Goal: Task Accomplishment & Management: Complete application form

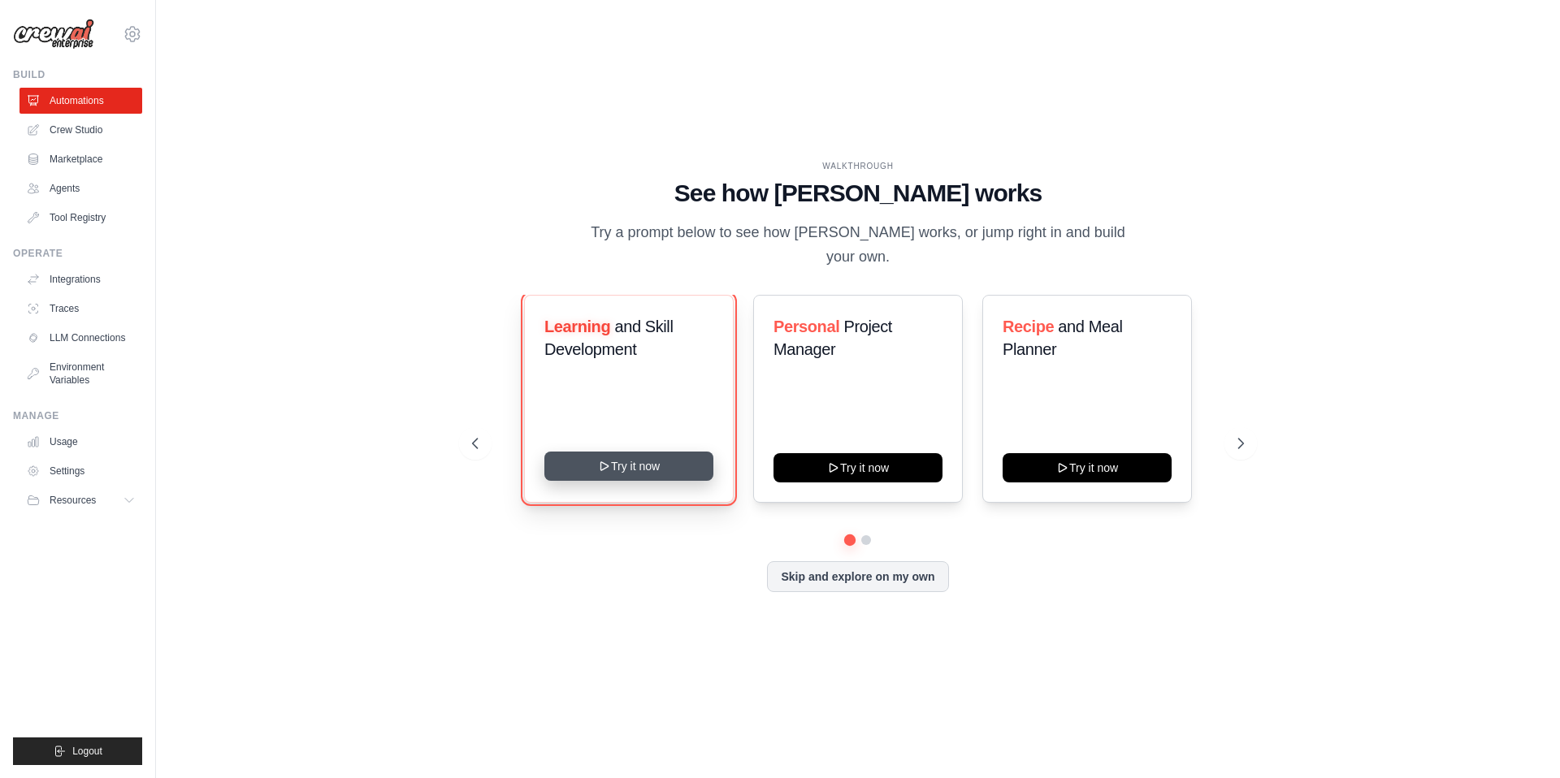
click at [643, 457] on button "Try it now" at bounding box center [628, 466] width 169 height 29
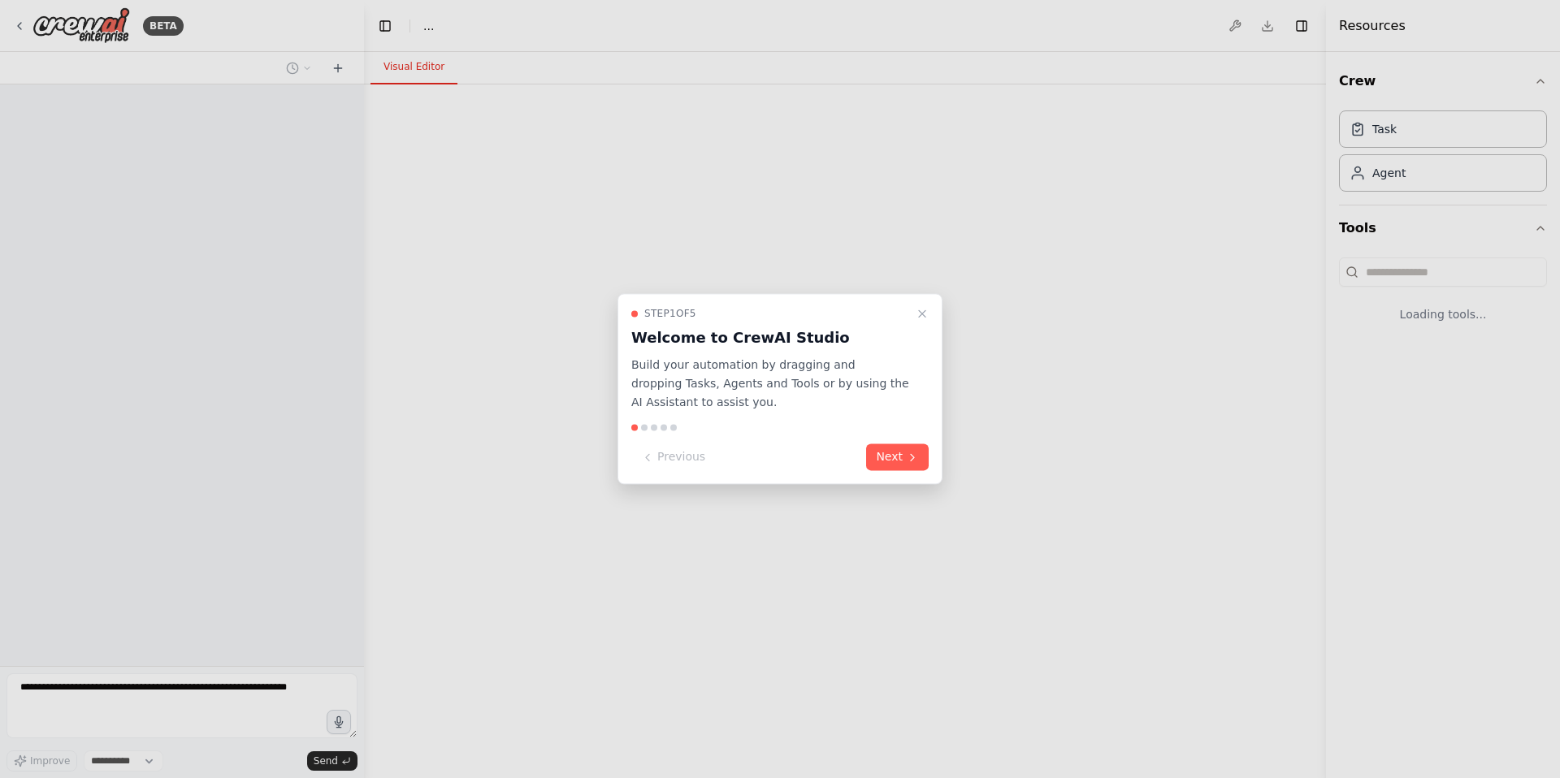
select select "****"
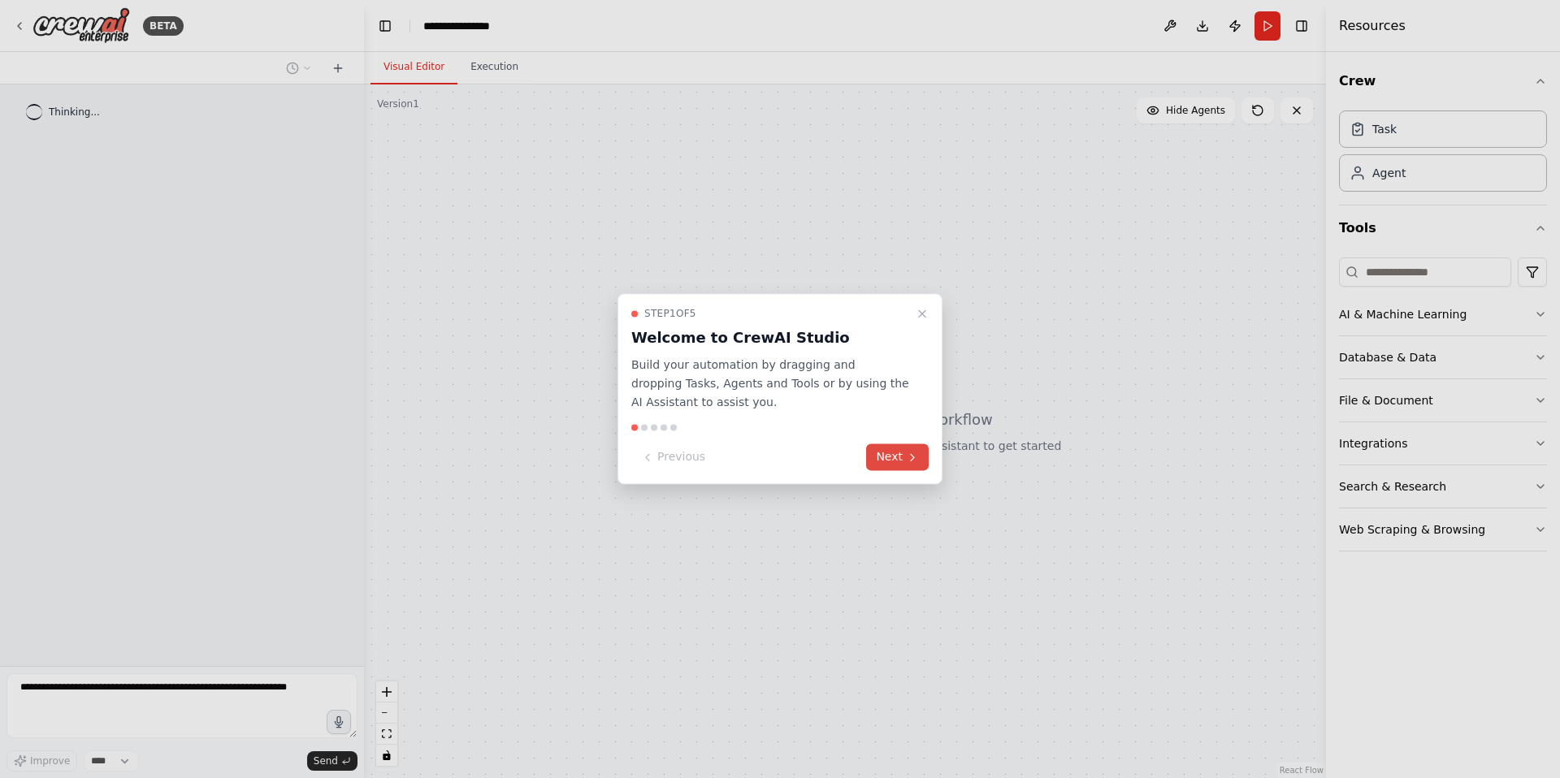
click at [889, 465] on button "Next" at bounding box center [897, 457] width 63 height 27
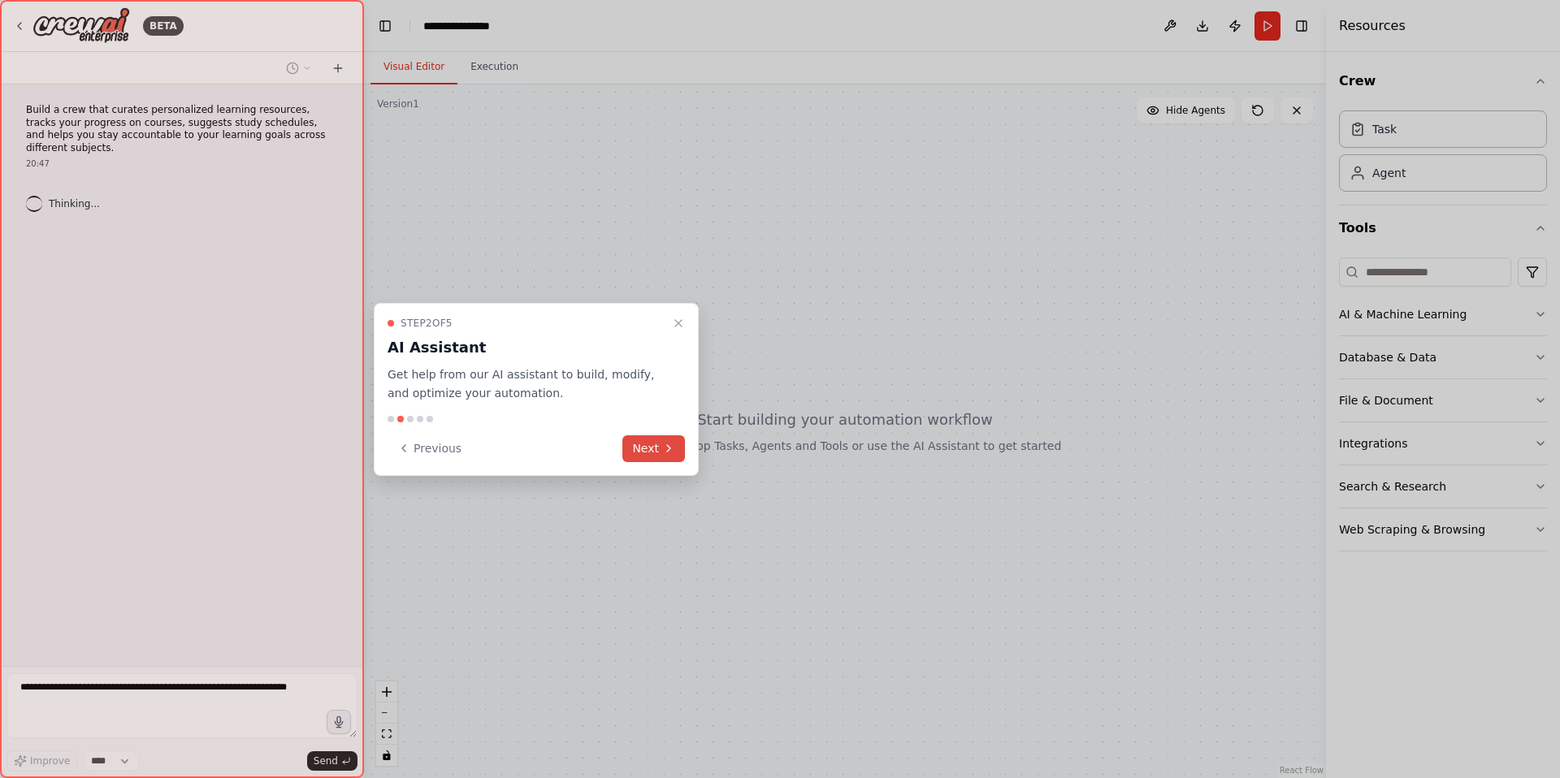
click at [652, 461] on button "Next" at bounding box center [653, 448] width 63 height 27
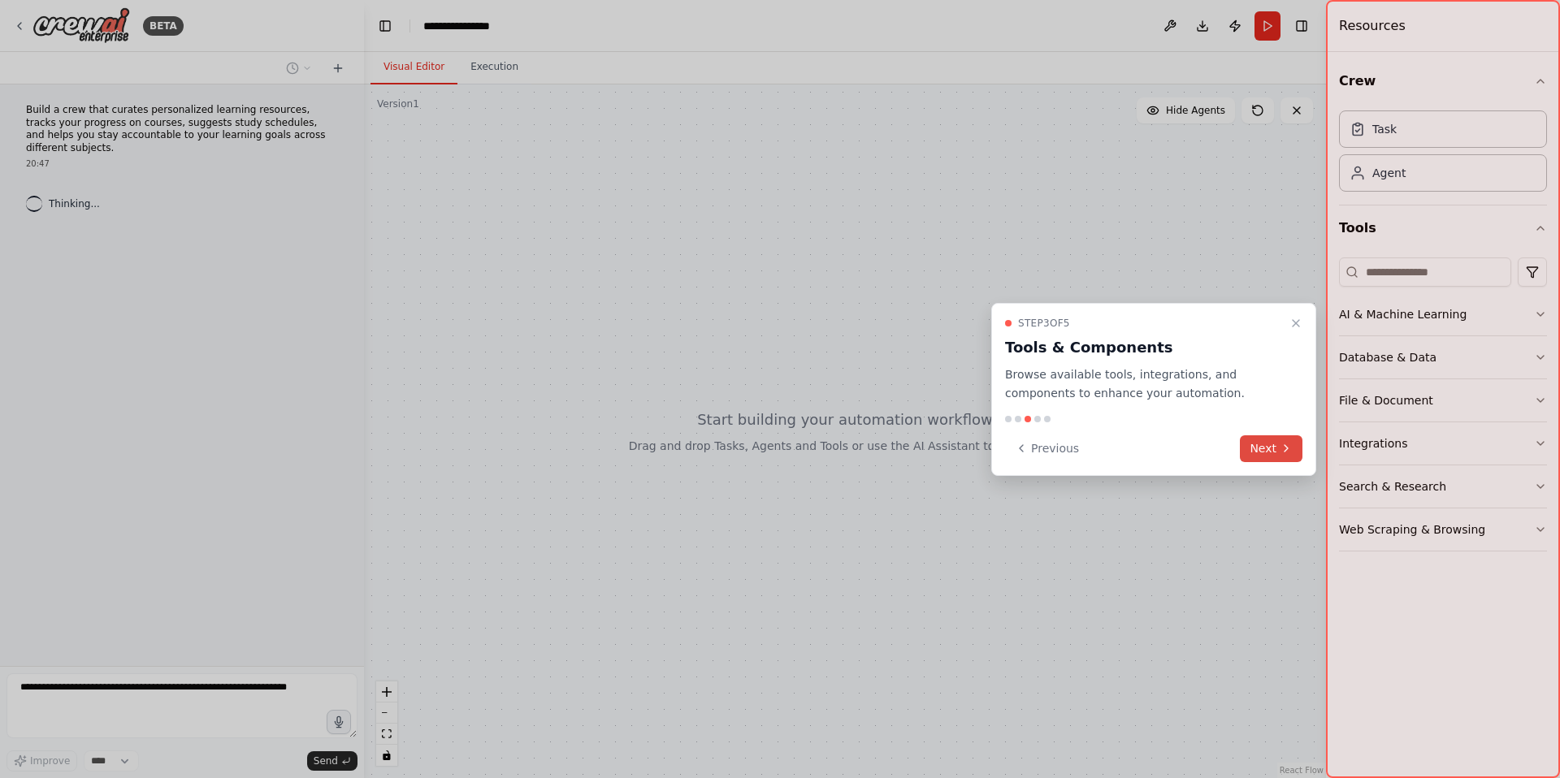
click at [1285, 445] on icon at bounding box center [1286, 448] width 13 height 13
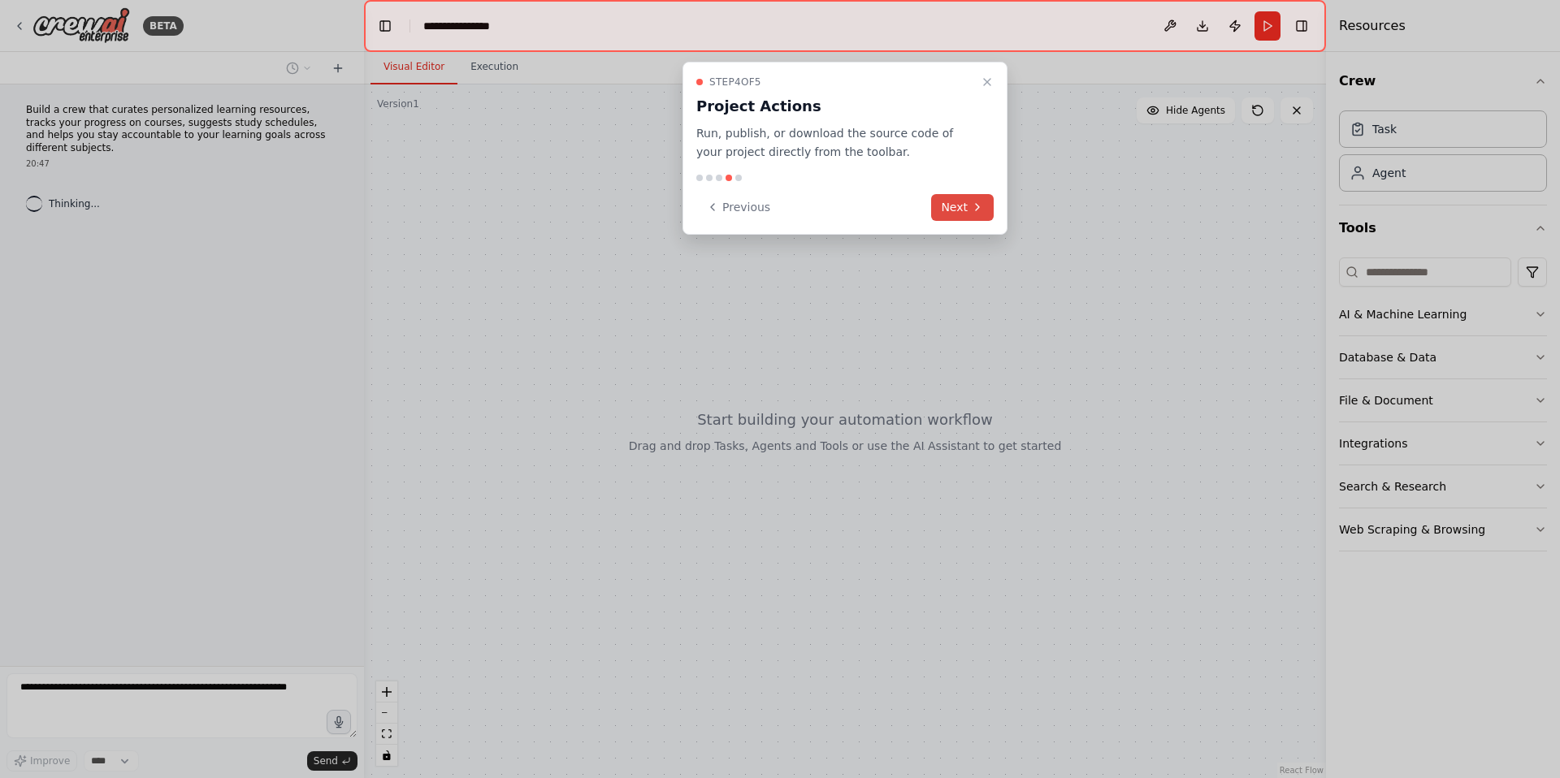
click at [975, 215] on button "Next" at bounding box center [962, 207] width 63 height 27
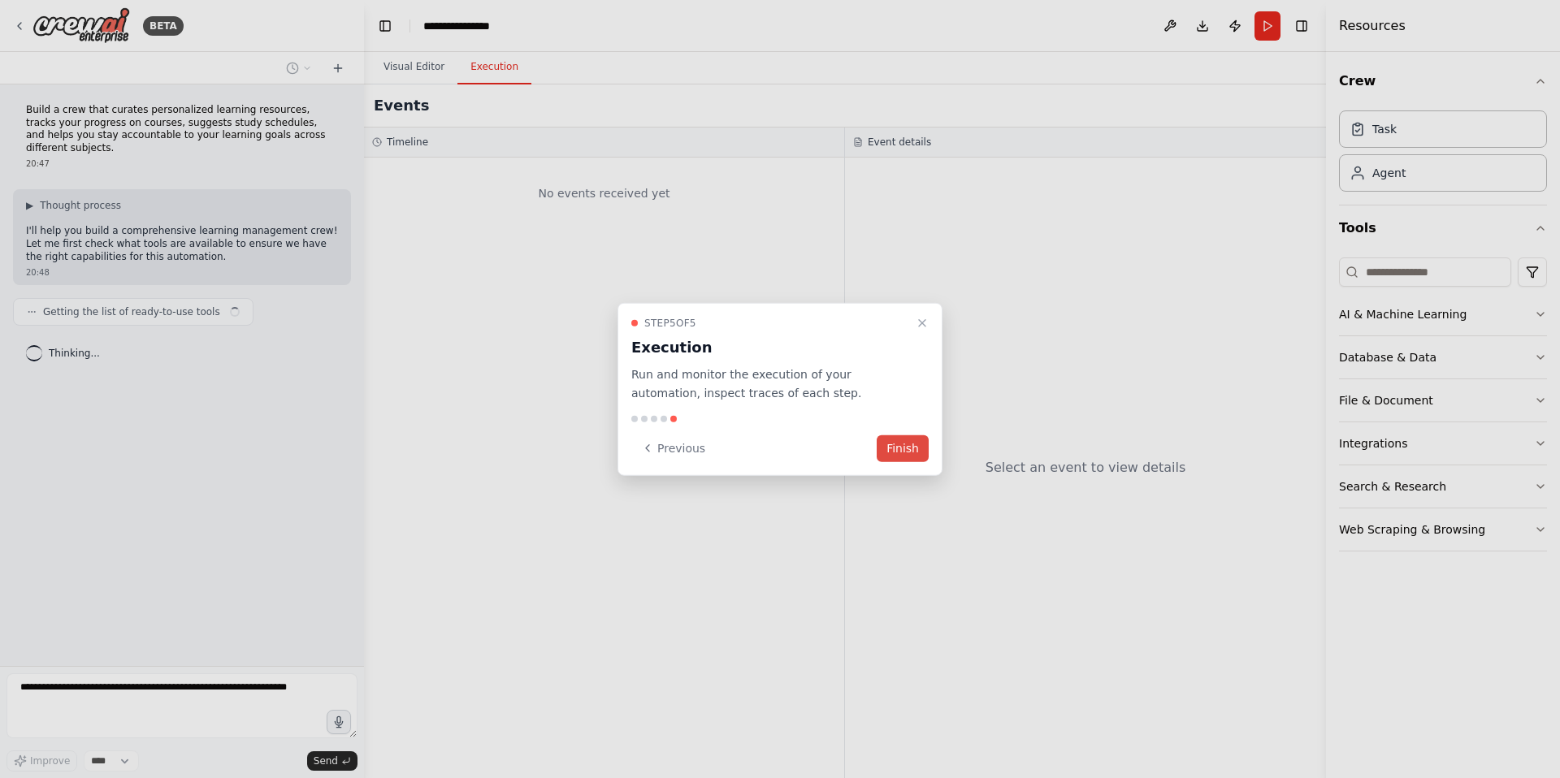
click at [903, 443] on button "Finish" at bounding box center [903, 448] width 52 height 27
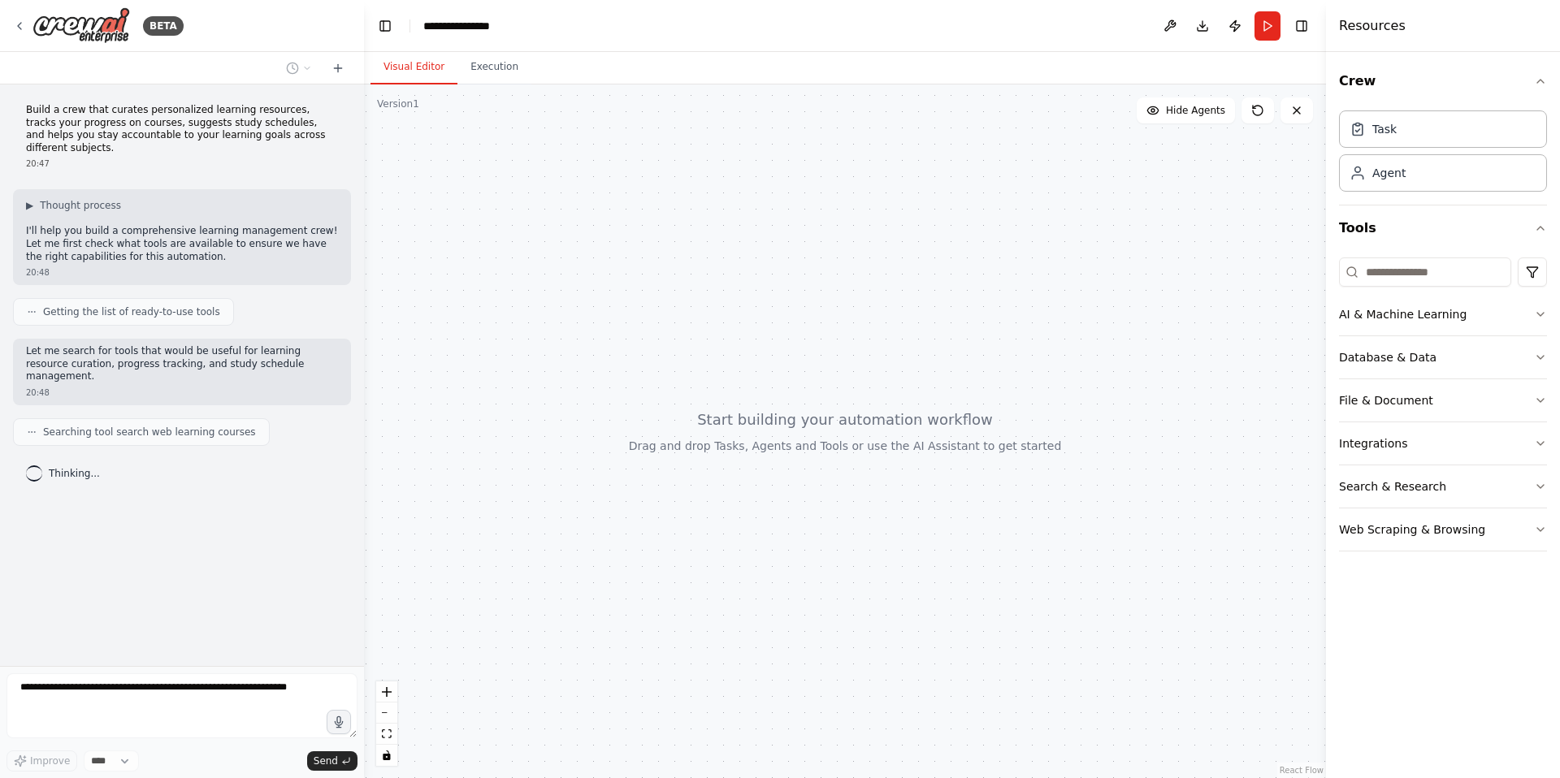
drag, startPoint x: 445, startPoint y: 171, endPoint x: 505, endPoint y: 205, distance: 68.4
click at [505, 206] on div at bounding box center [845, 431] width 962 height 694
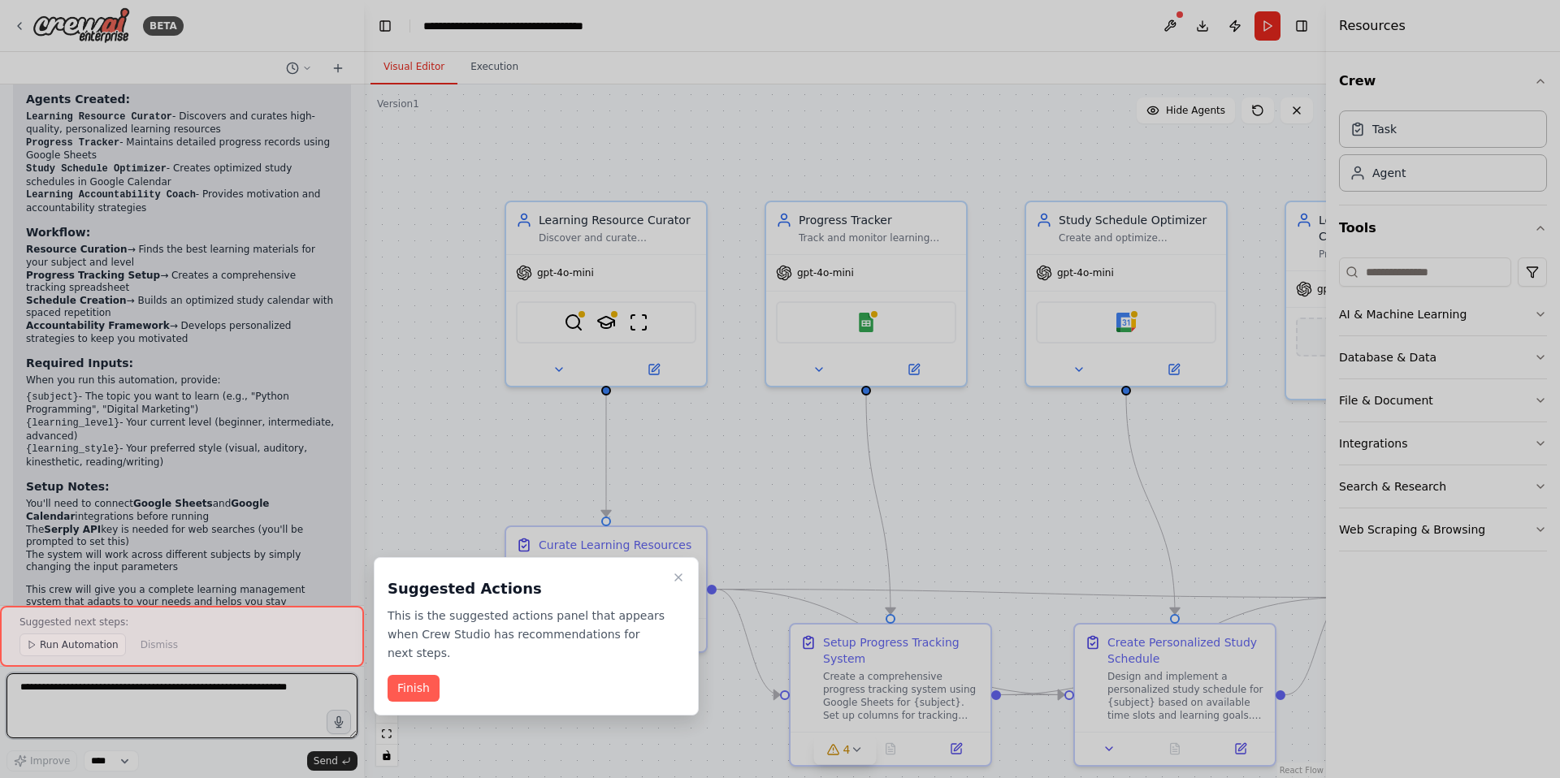
scroll to position [1267, 0]
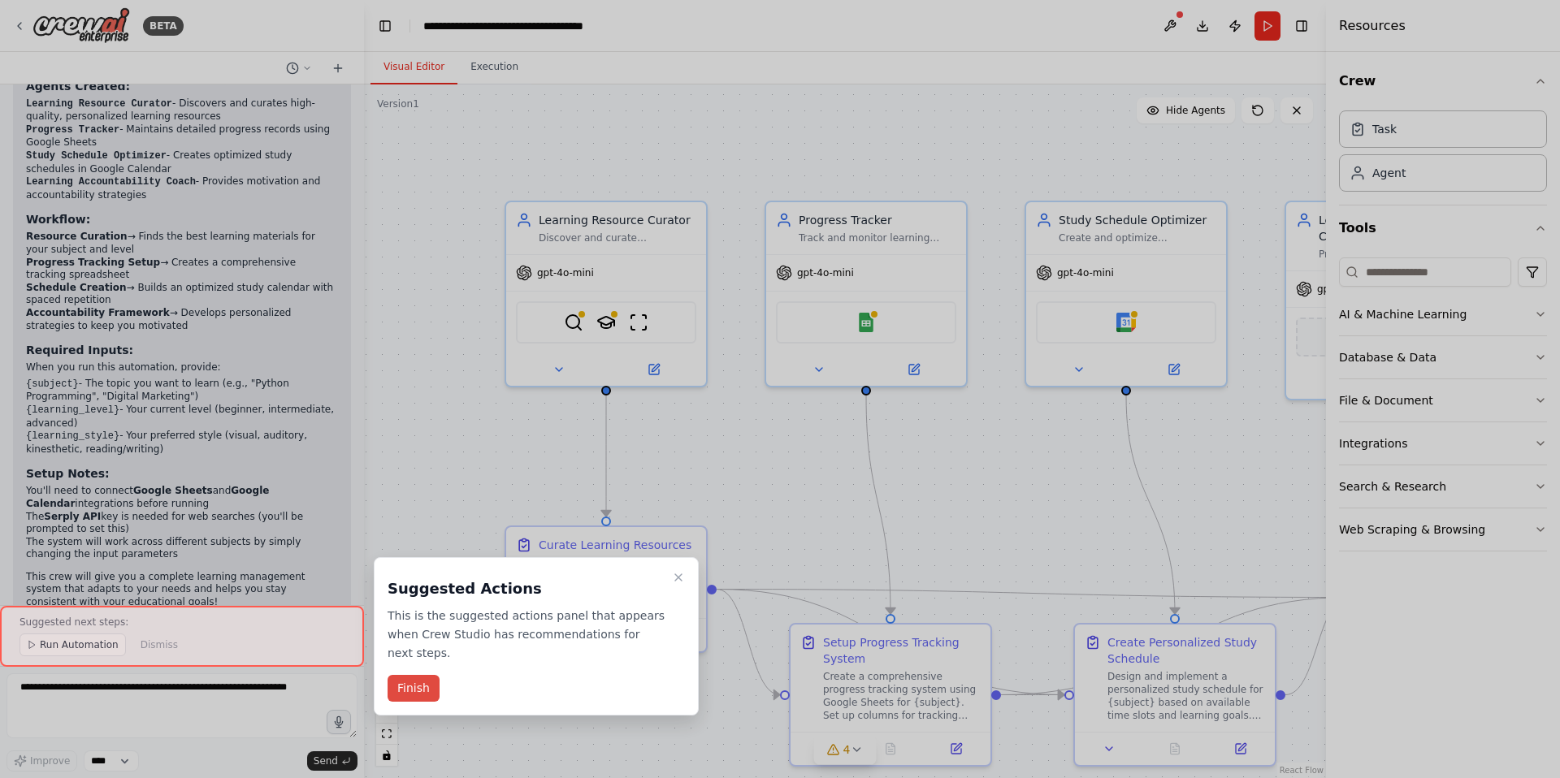
click at [419, 679] on button "Finish" at bounding box center [414, 688] width 52 height 27
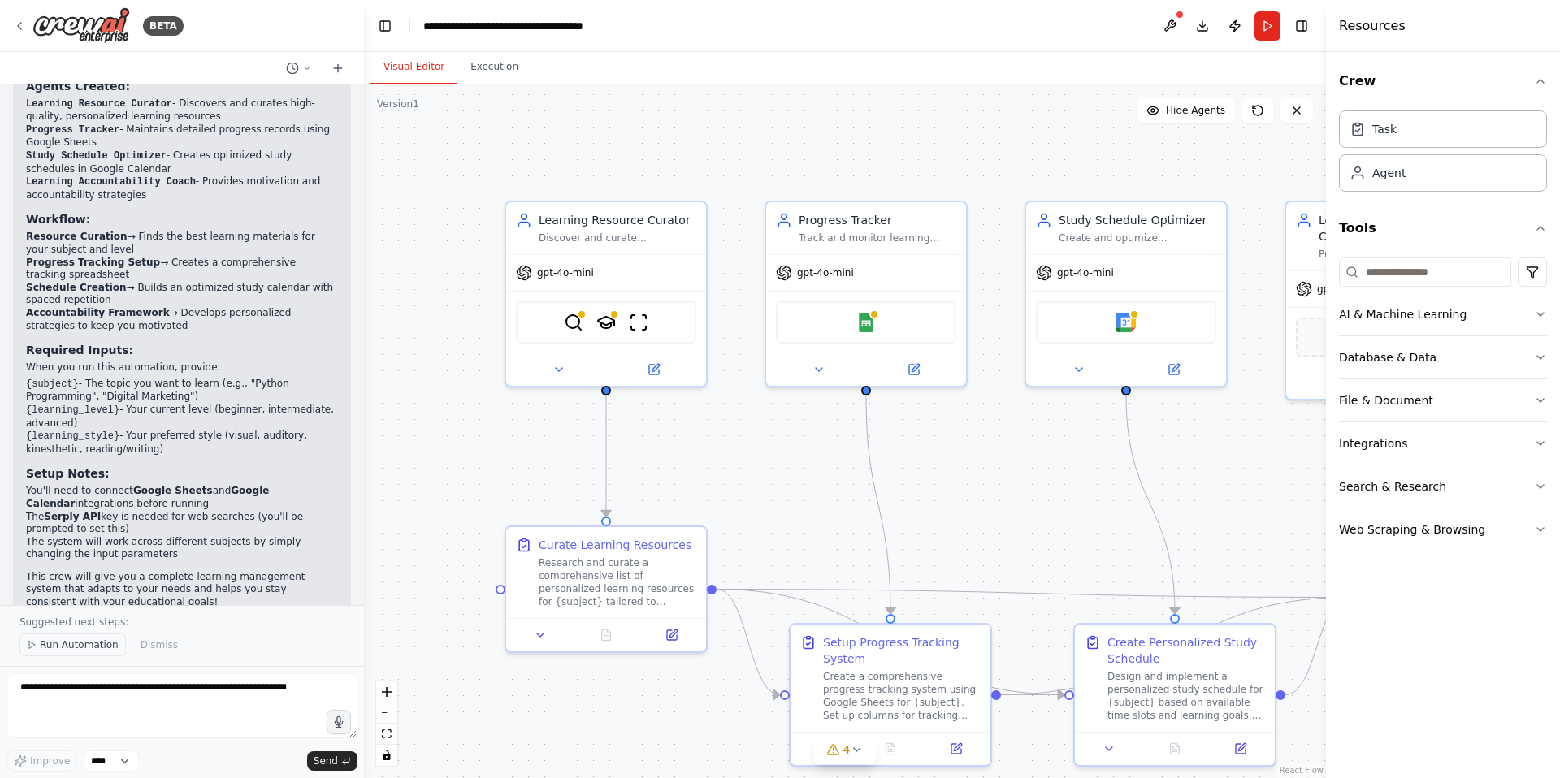
click at [86, 647] on span "Run Automation" at bounding box center [79, 645] width 79 height 13
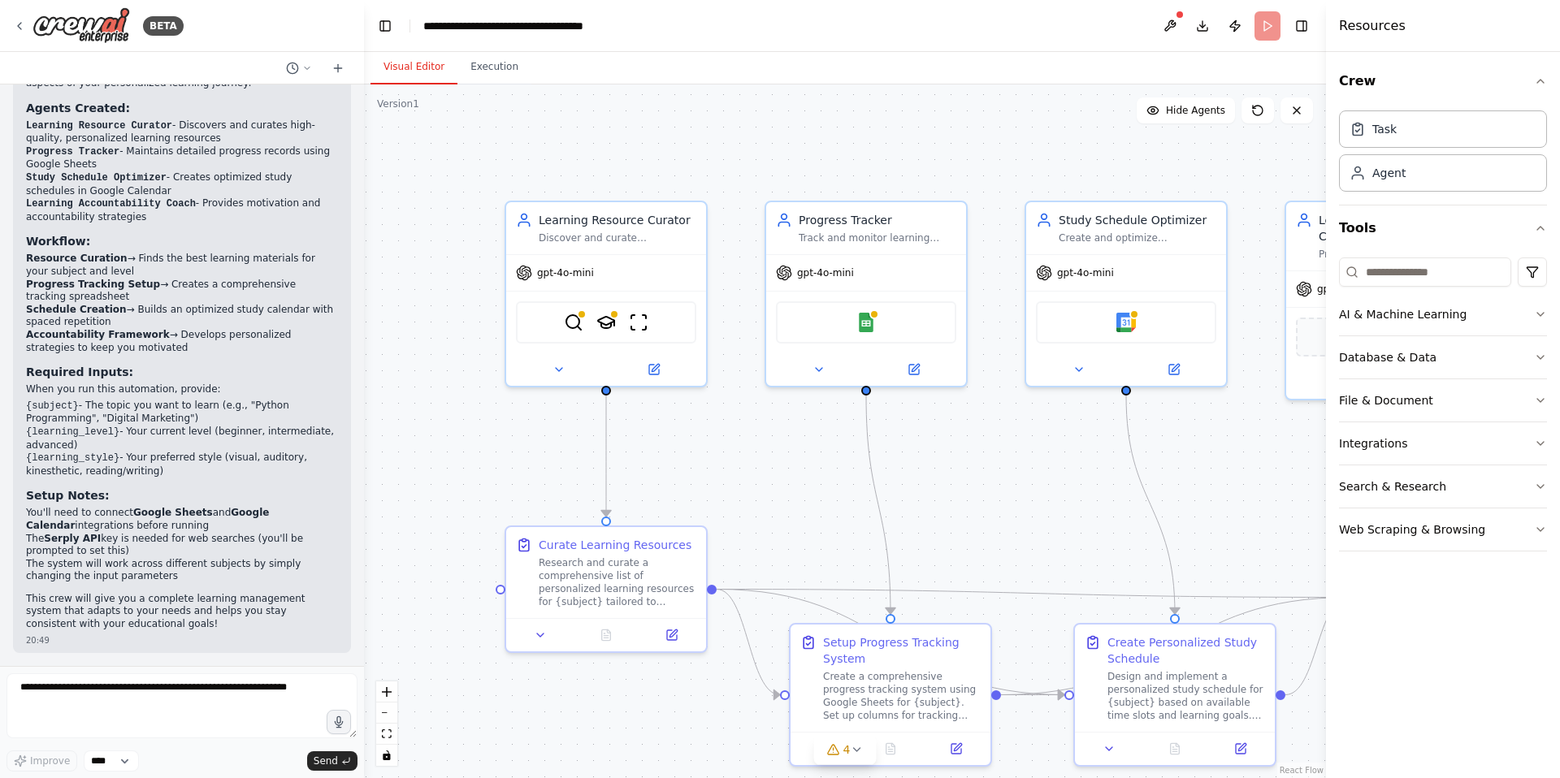
scroll to position [1207, 0]
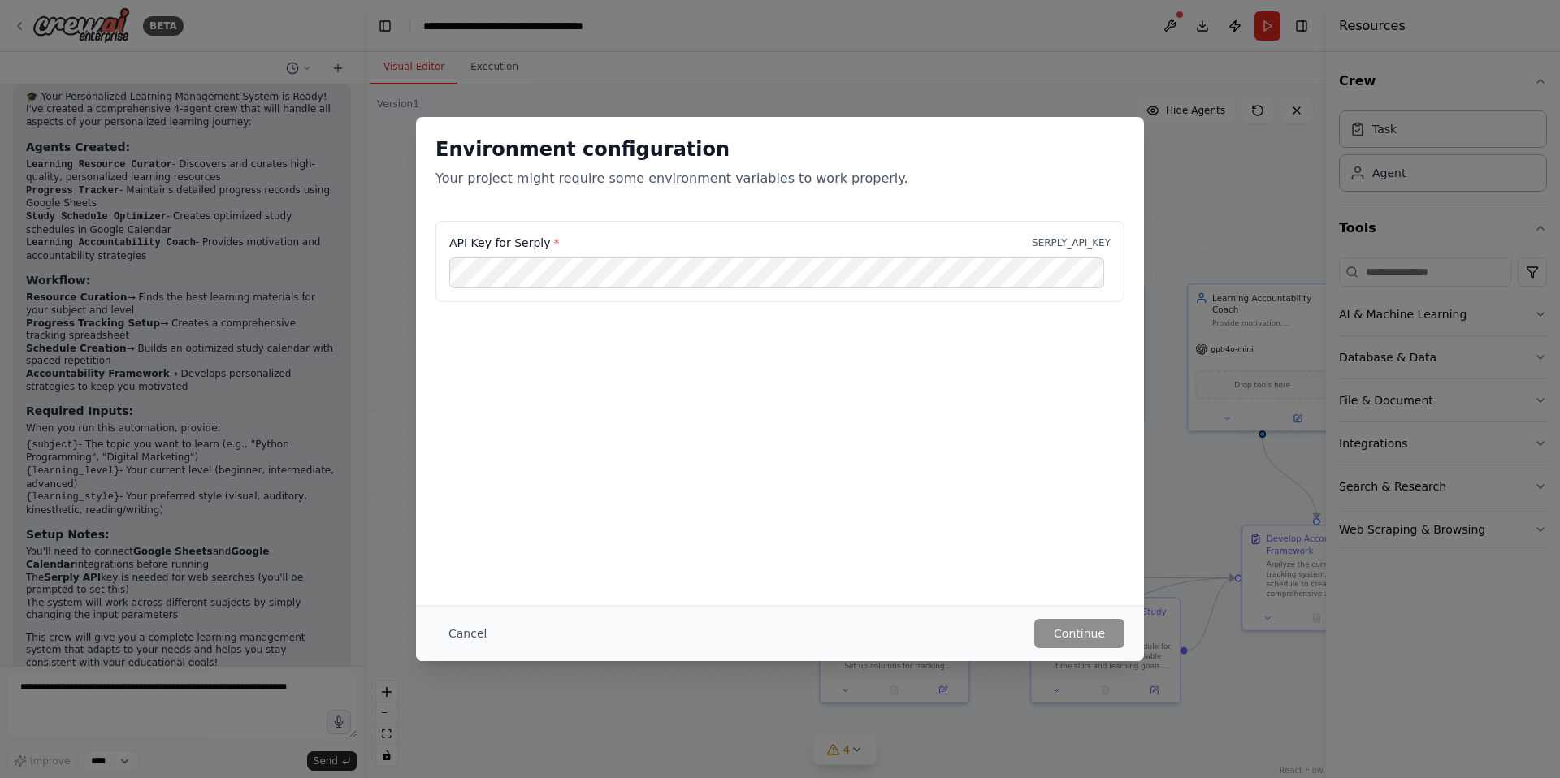
click at [1218, 194] on div "Environment configuration Your project might require some environment variables…" at bounding box center [780, 389] width 1560 height 778
click at [455, 635] on button "Cancel" at bounding box center [467, 633] width 64 height 29
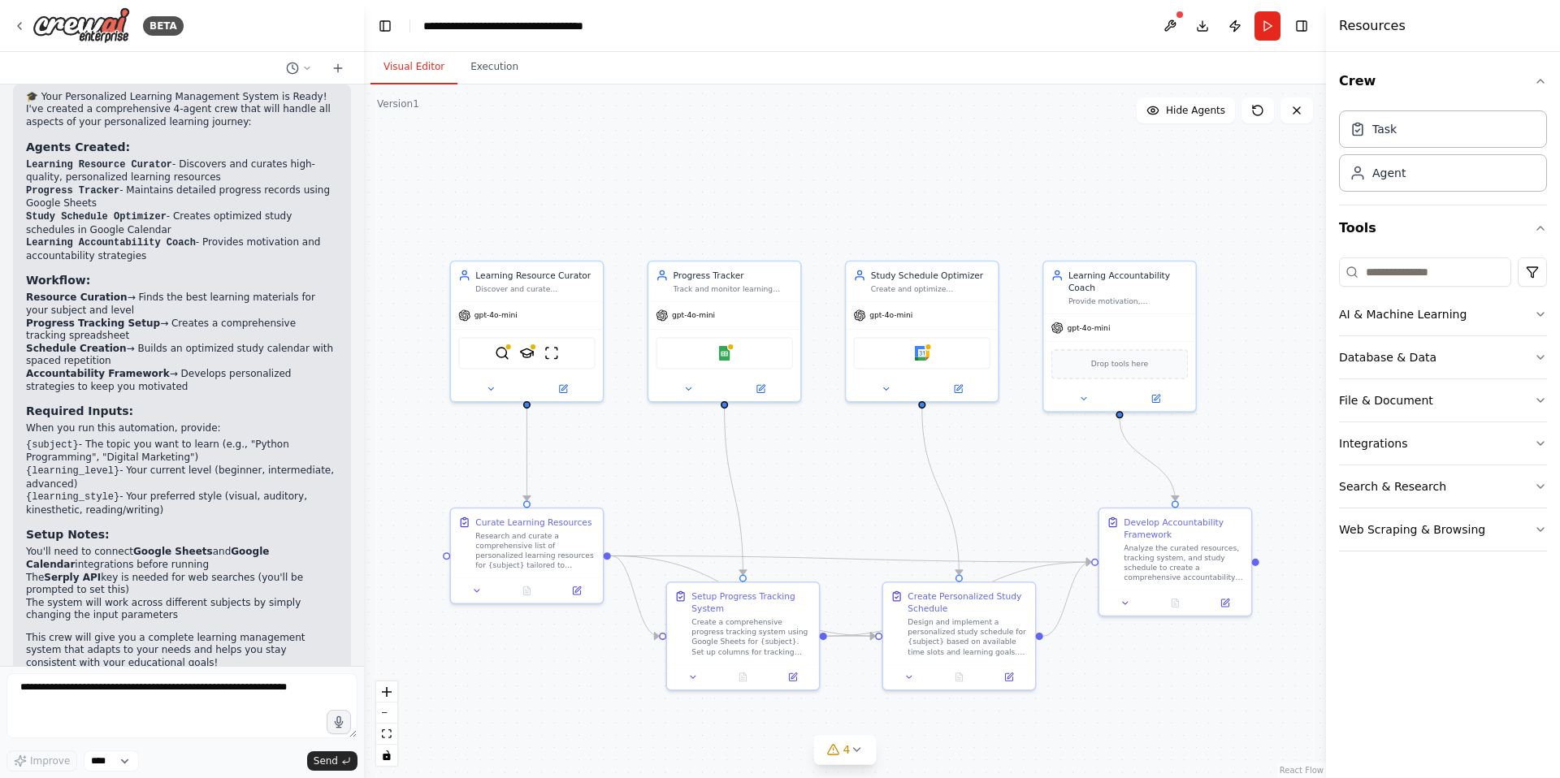
drag, startPoint x: 1003, startPoint y: 565, endPoint x: 851, endPoint y: 551, distance: 151.8
click at [851, 551] on div ".deletable-edge-delete-btn { width: 20px; height: 20px; border: 0px solid #ffff…" at bounding box center [845, 431] width 962 height 694
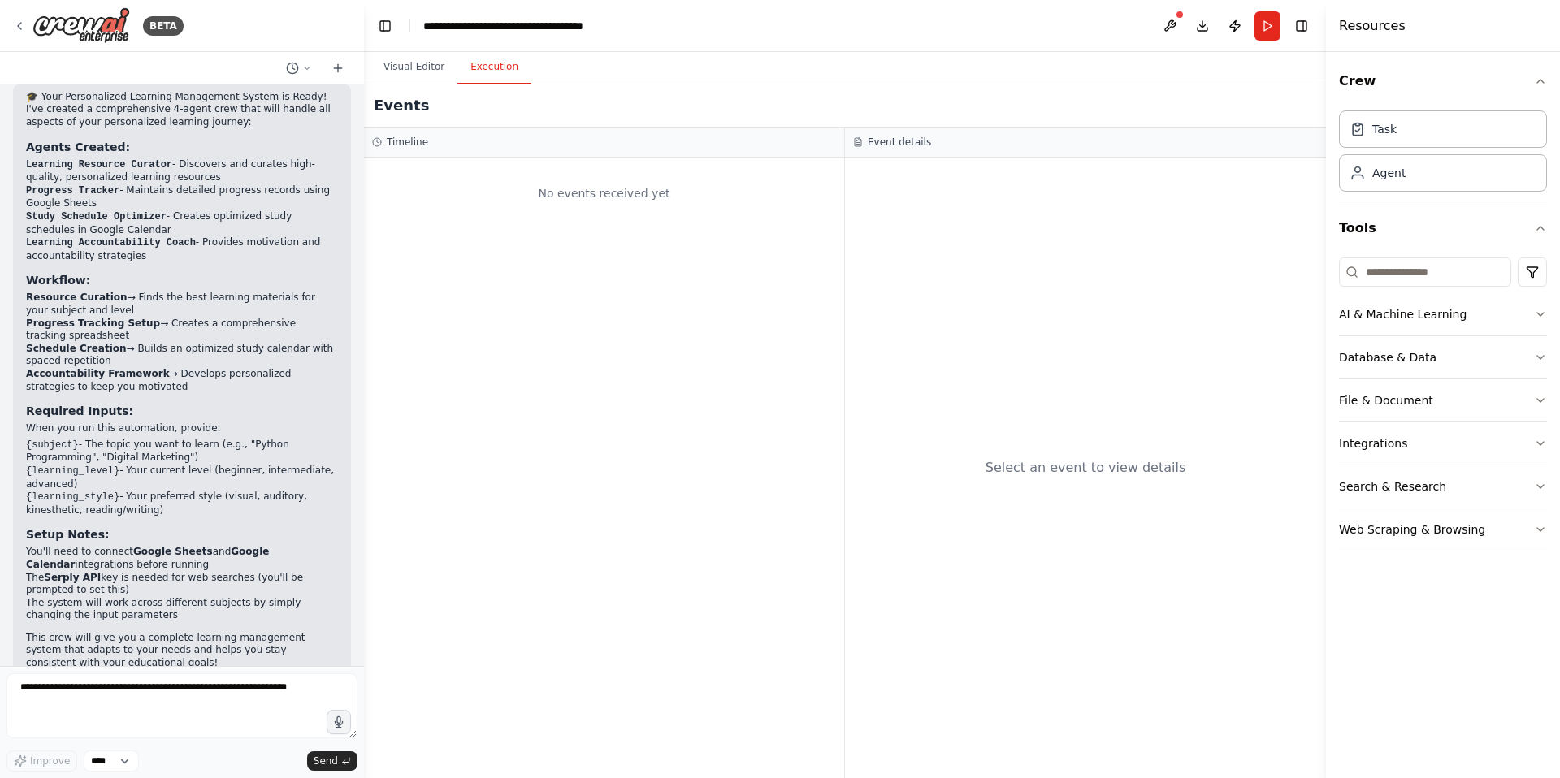
click at [485, 73] on button "Execution" at bounding box center [494, 67] width 74 height 34
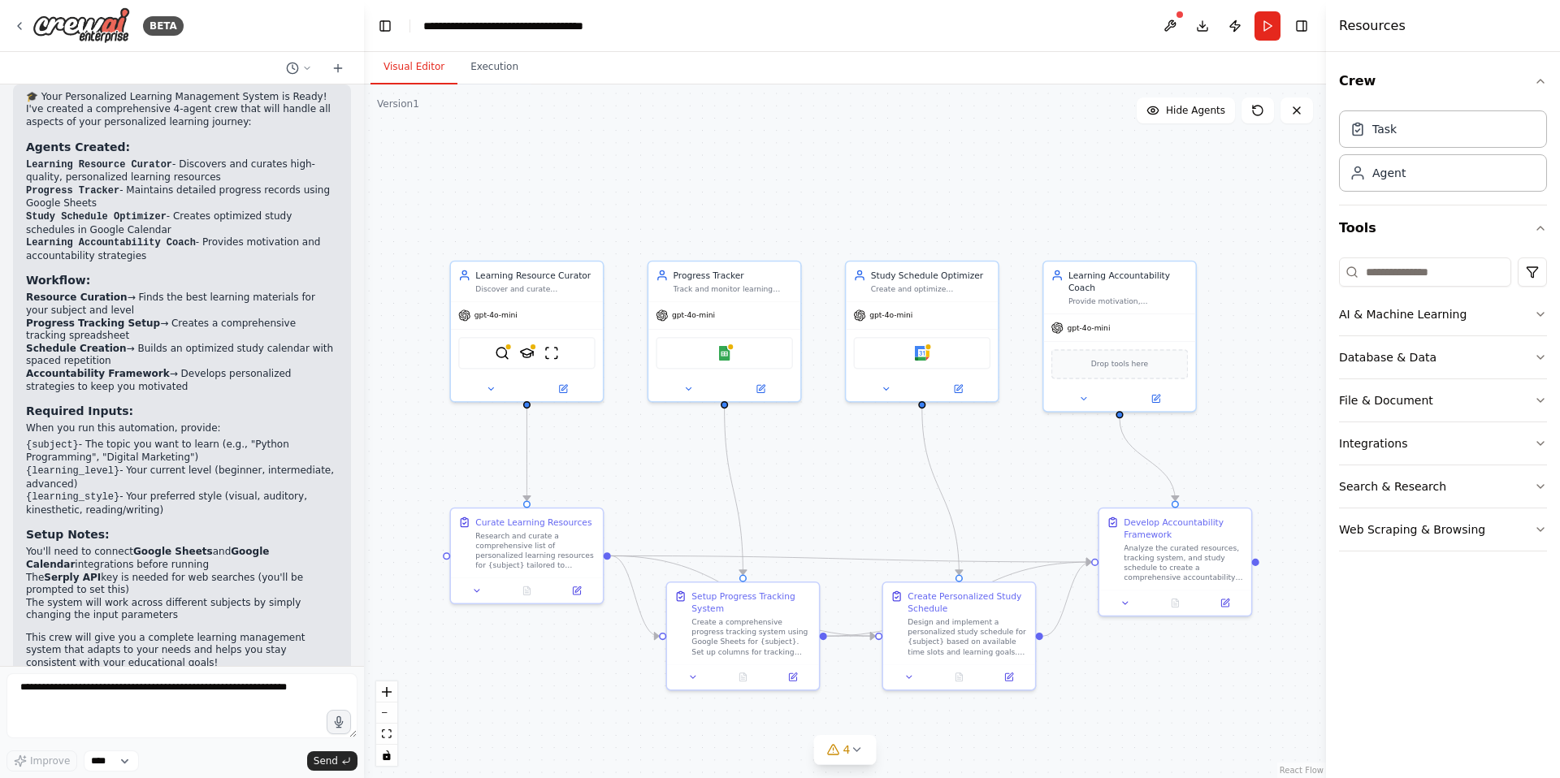
click at [427, 63] on button "Visual Editor" at bounding box center [413, 67] width 87 height 34
click at [17, 21] on icon at bounding box center [19, 25] width 13 height 13
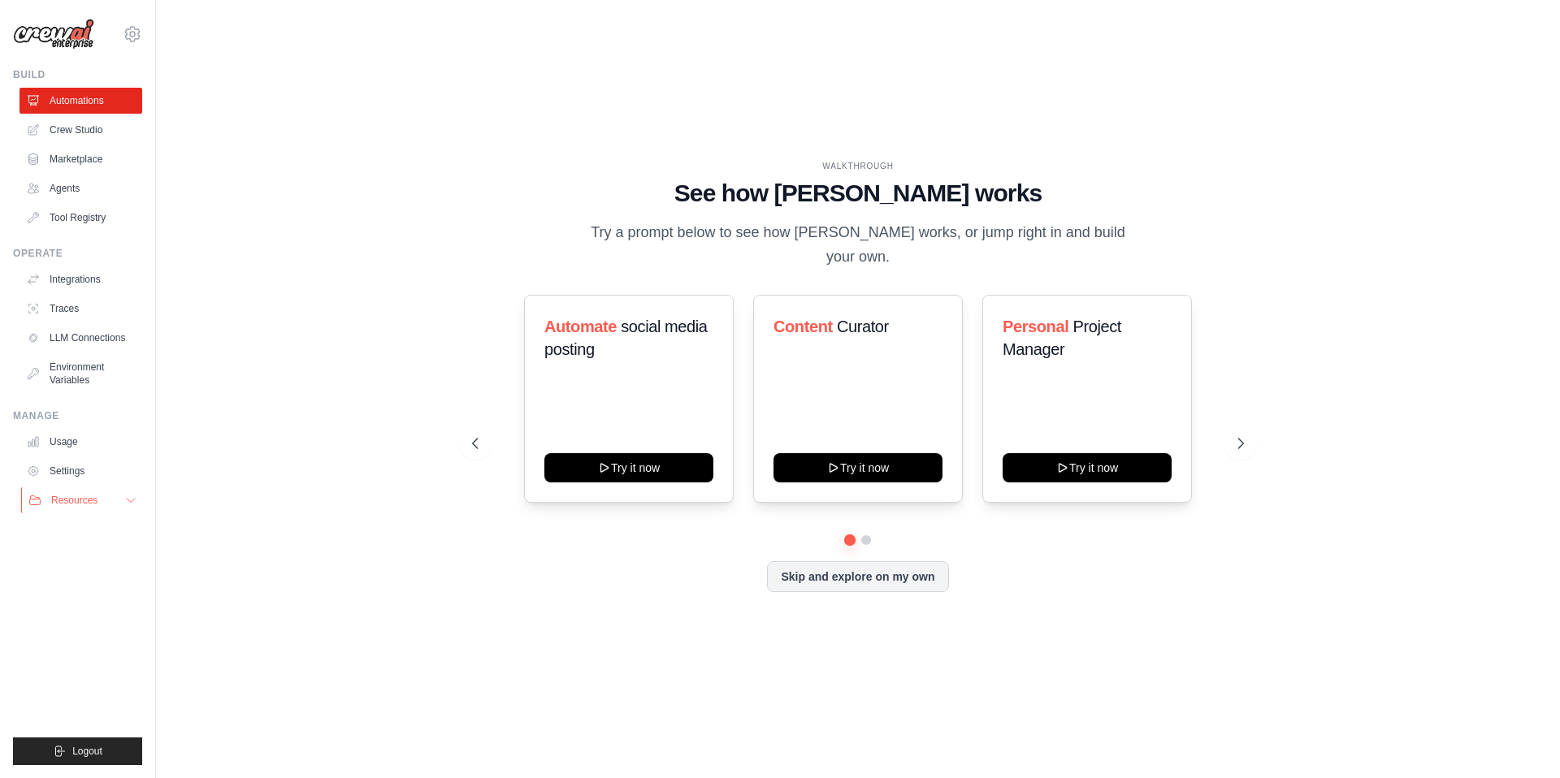
click at [75, 500] on span "Resources" at bounding box center [74, 500] width 46 height 13
click at [63, 193] on link "Agents" at bounding box center [82, 188] width 123 height 26
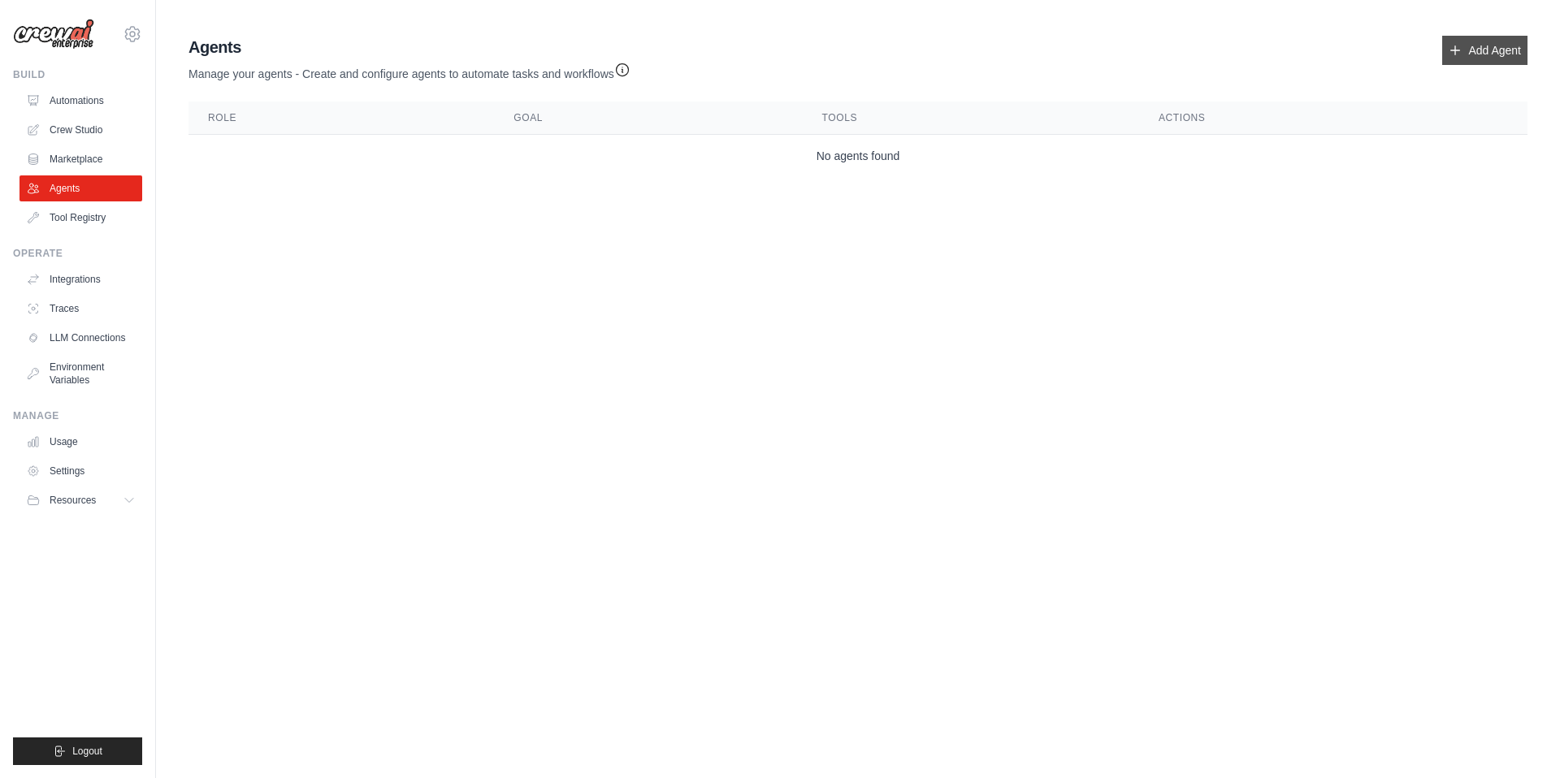
click at [1467, 49] on link "Add Agent" at bounding box center [1484, 50] width 85 height 29
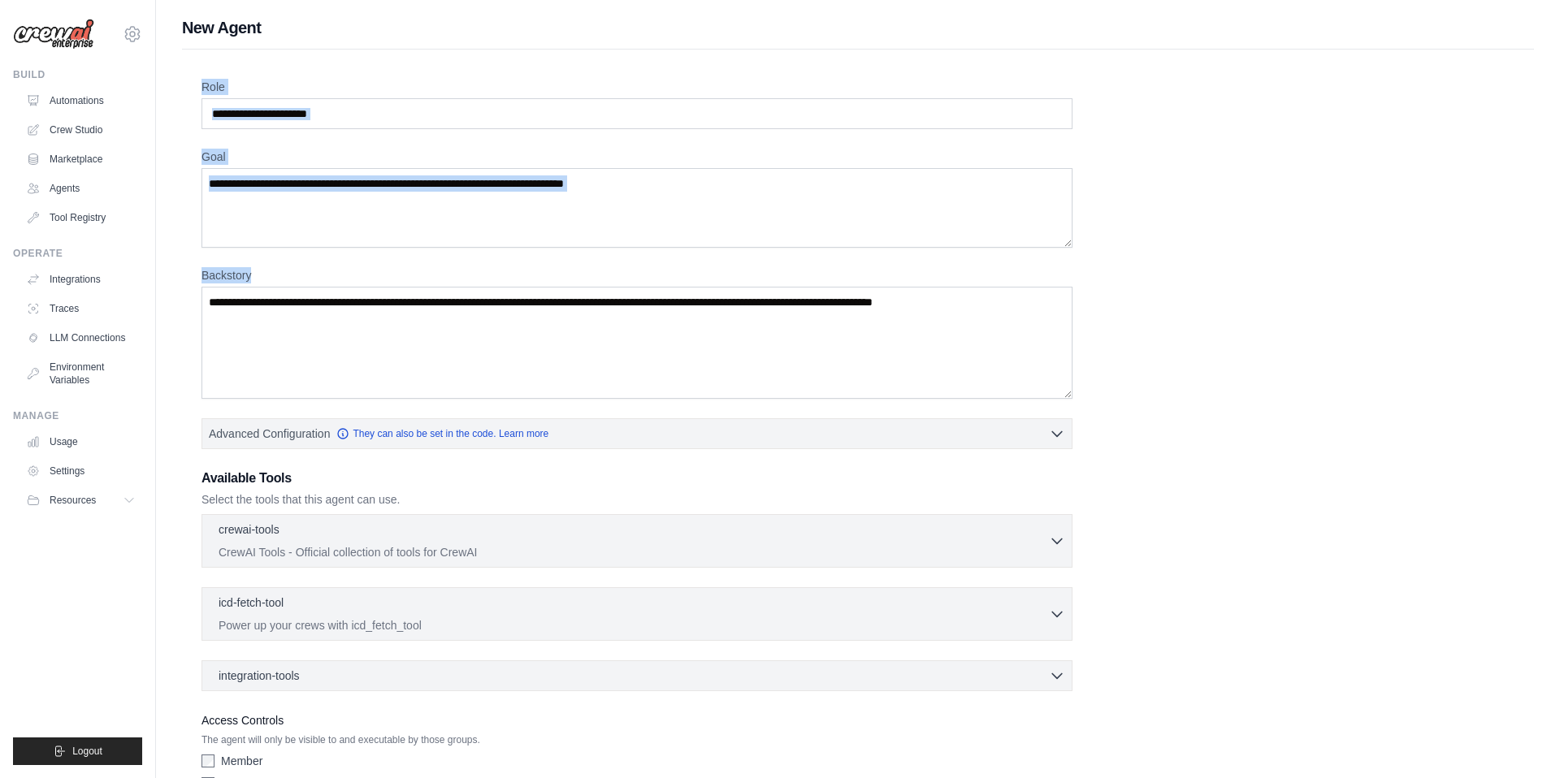
drag, startPoint x: 1489, startPoint y: 47, endPoint x: 1094, endPoint y: 293, distance: 466.0
click at [1098, 288] on div "New Agent Role Goal [GEOGRAPHIC_DATA] Advanced Configuration They can also be s…" at bounding box center [858, 435] width 1404 height 839
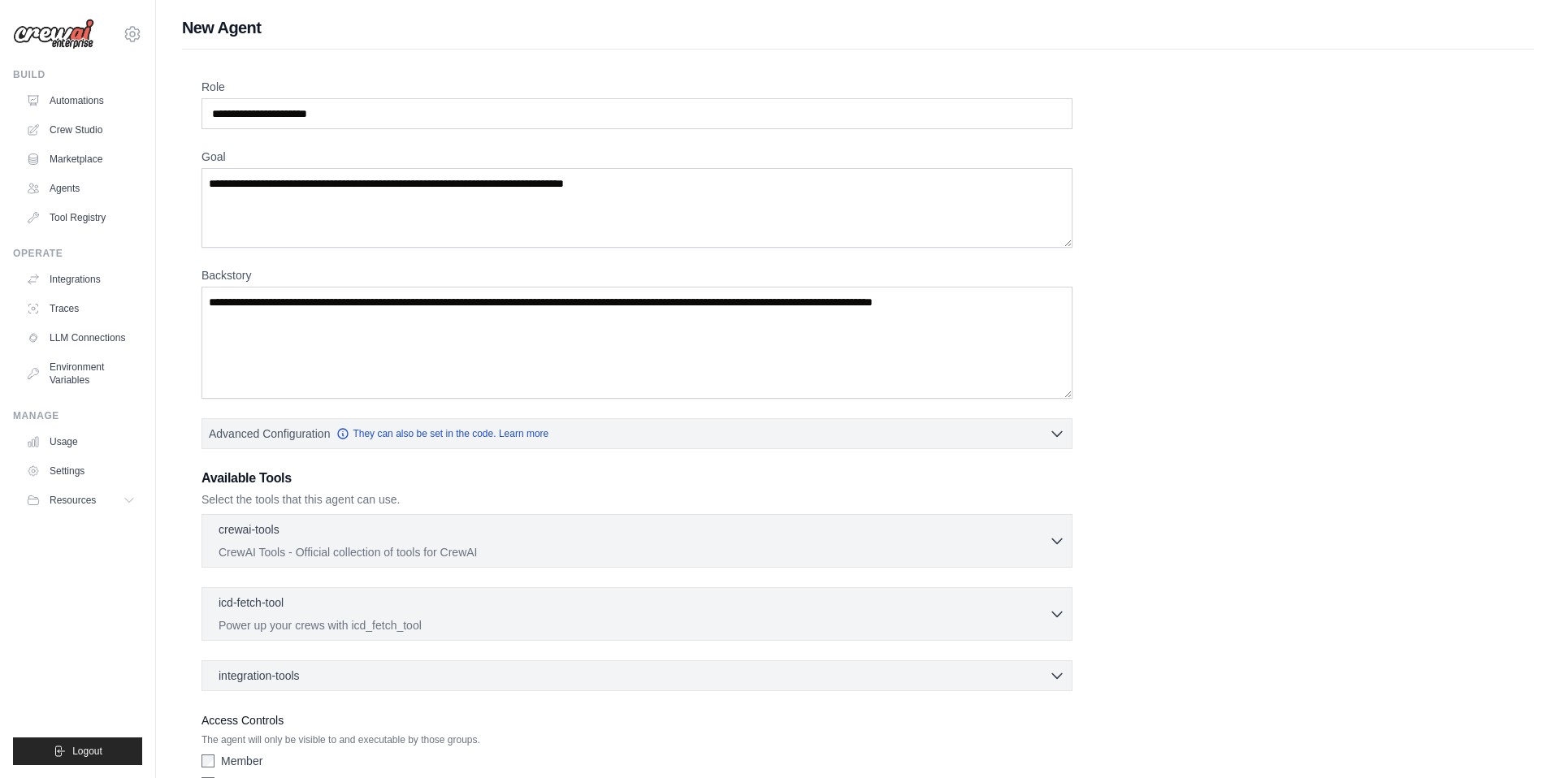
click at [1342, 314] on div "Role Goal [GEOGRAPHIC_DATA] Advanced Configuration They can also be set in the …" at bounding box center [857, 439] width 1313 height 720
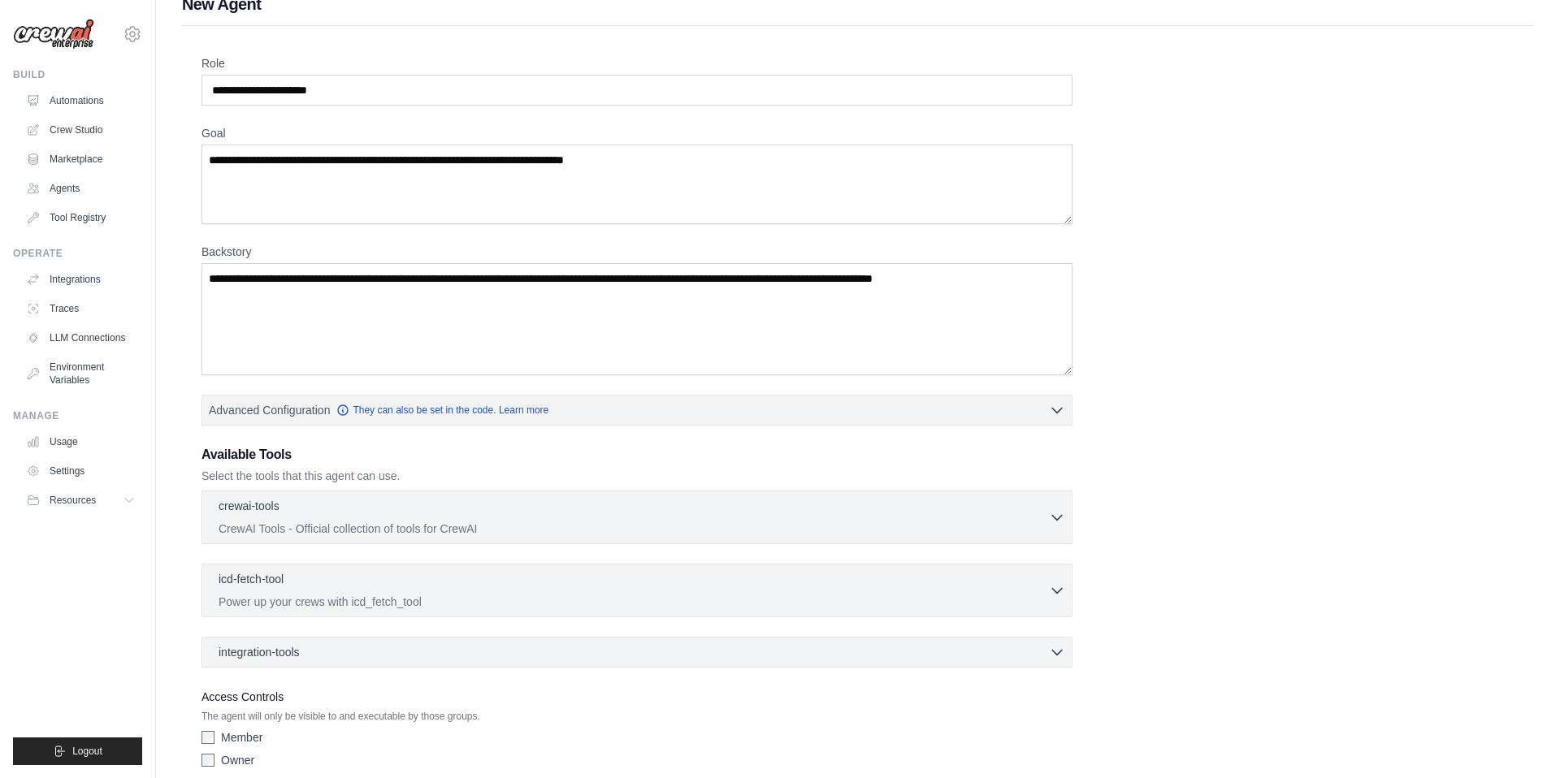
scroll to position [26, 0]
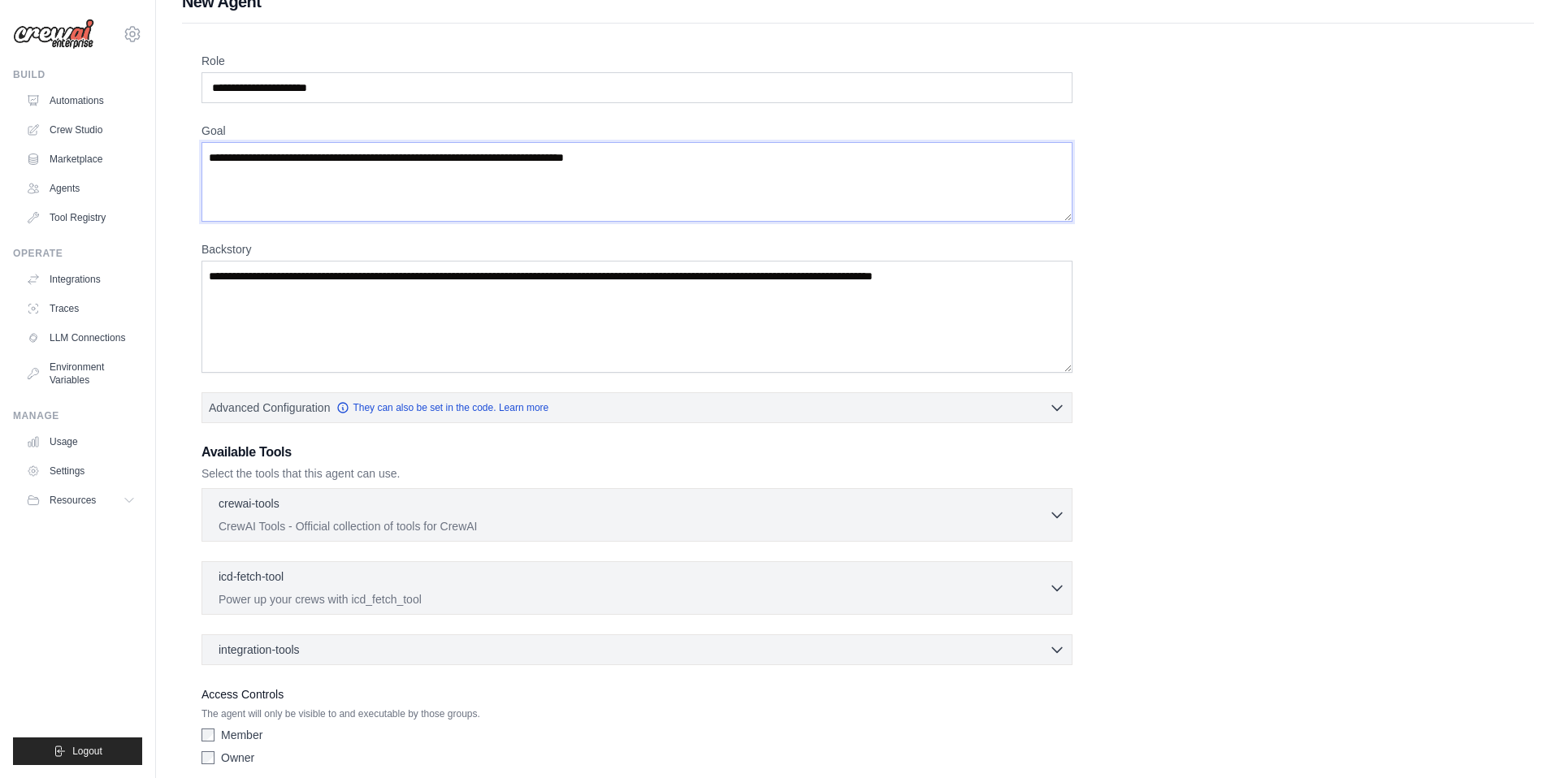
click at [585, 190] on textarea "Goal" at bounding box center [636, 182] width 871 height 80
click at [582, 318] on textarea "Backstory" at bounding box center [636, 317] width 871 height 112
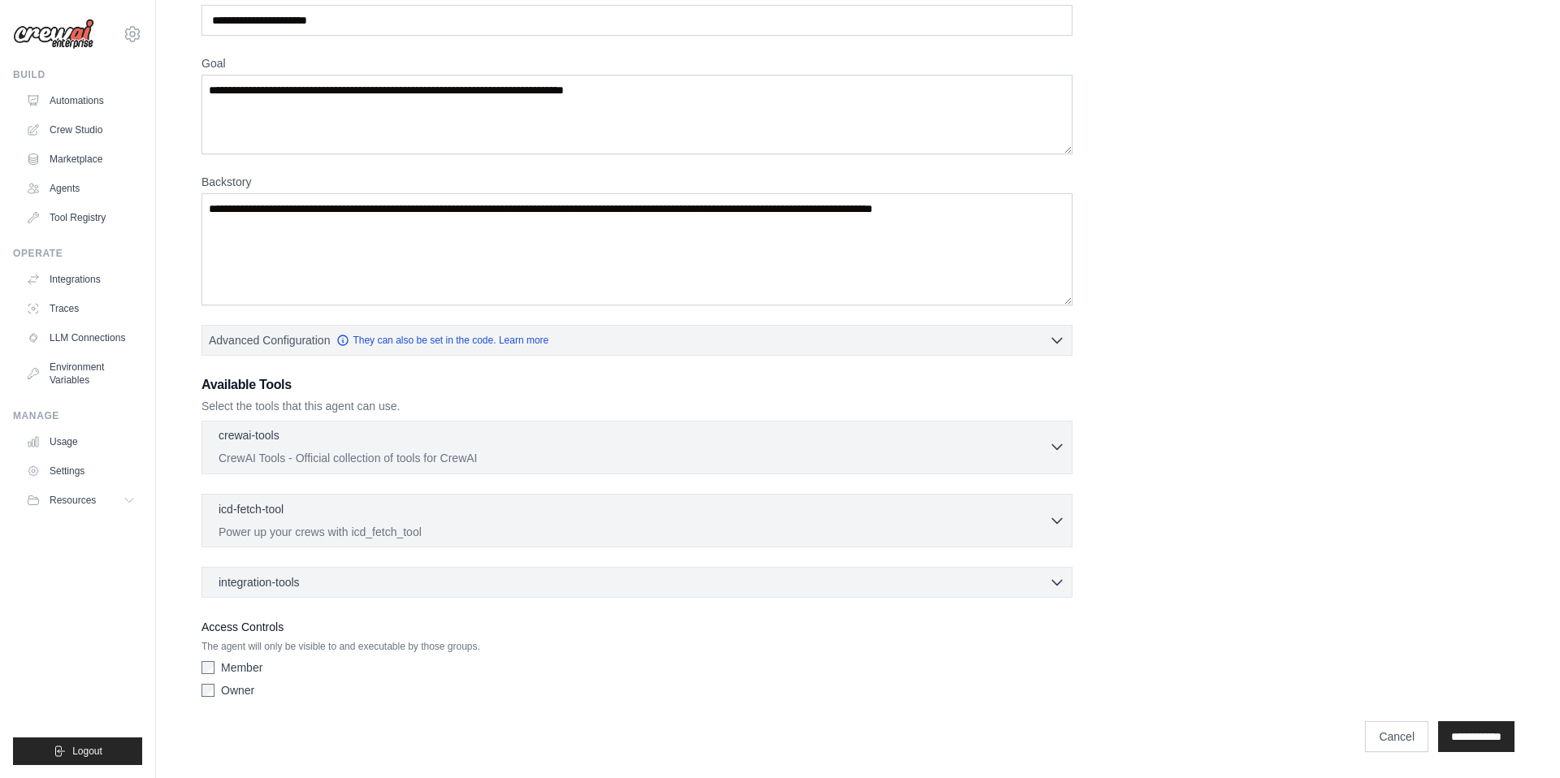
click at [517, 445] on div "crewai-tools 0 selected" at bounding box center [634, 436] width 830 height 19
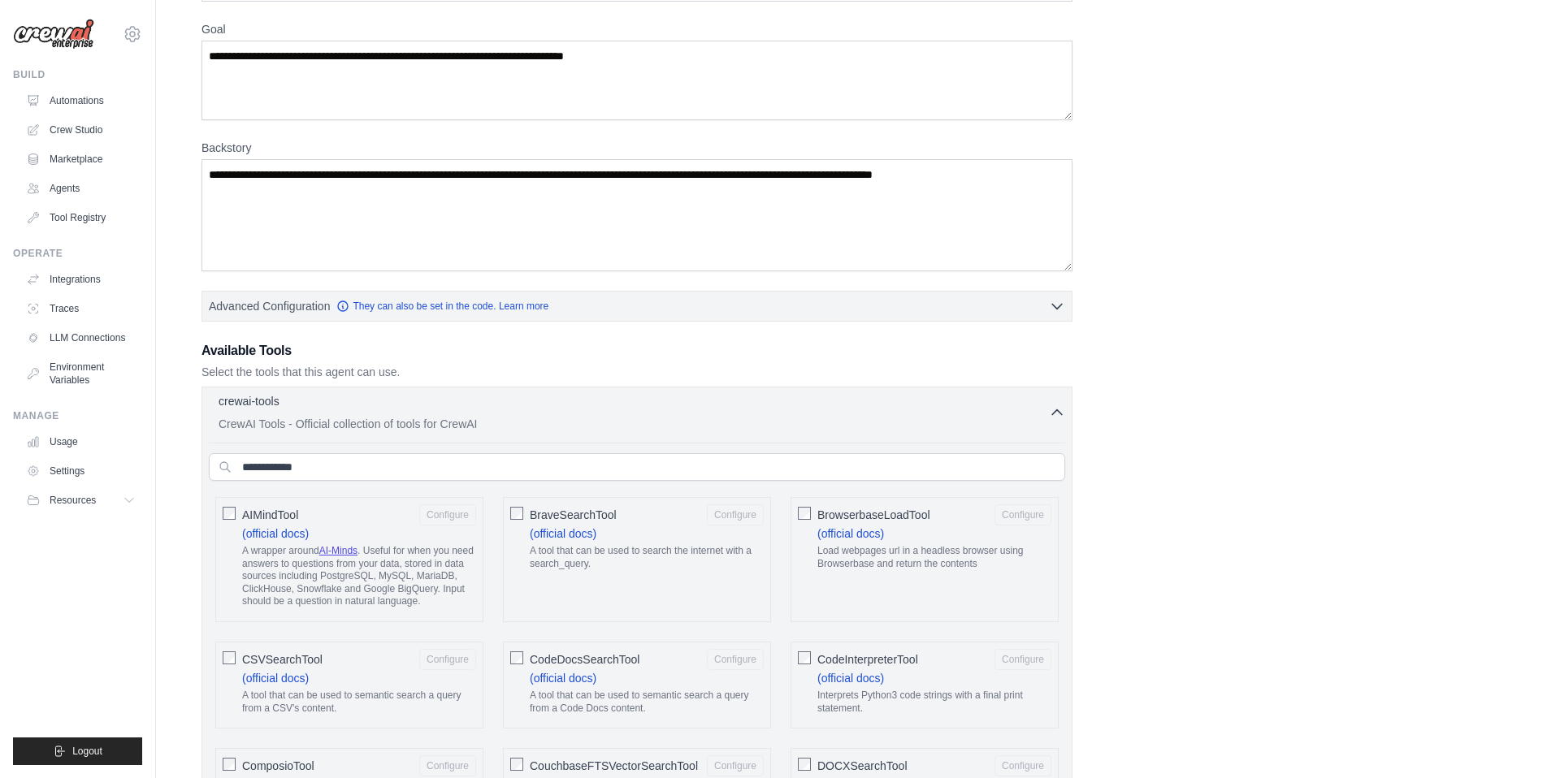
scroll to position [126, 0]
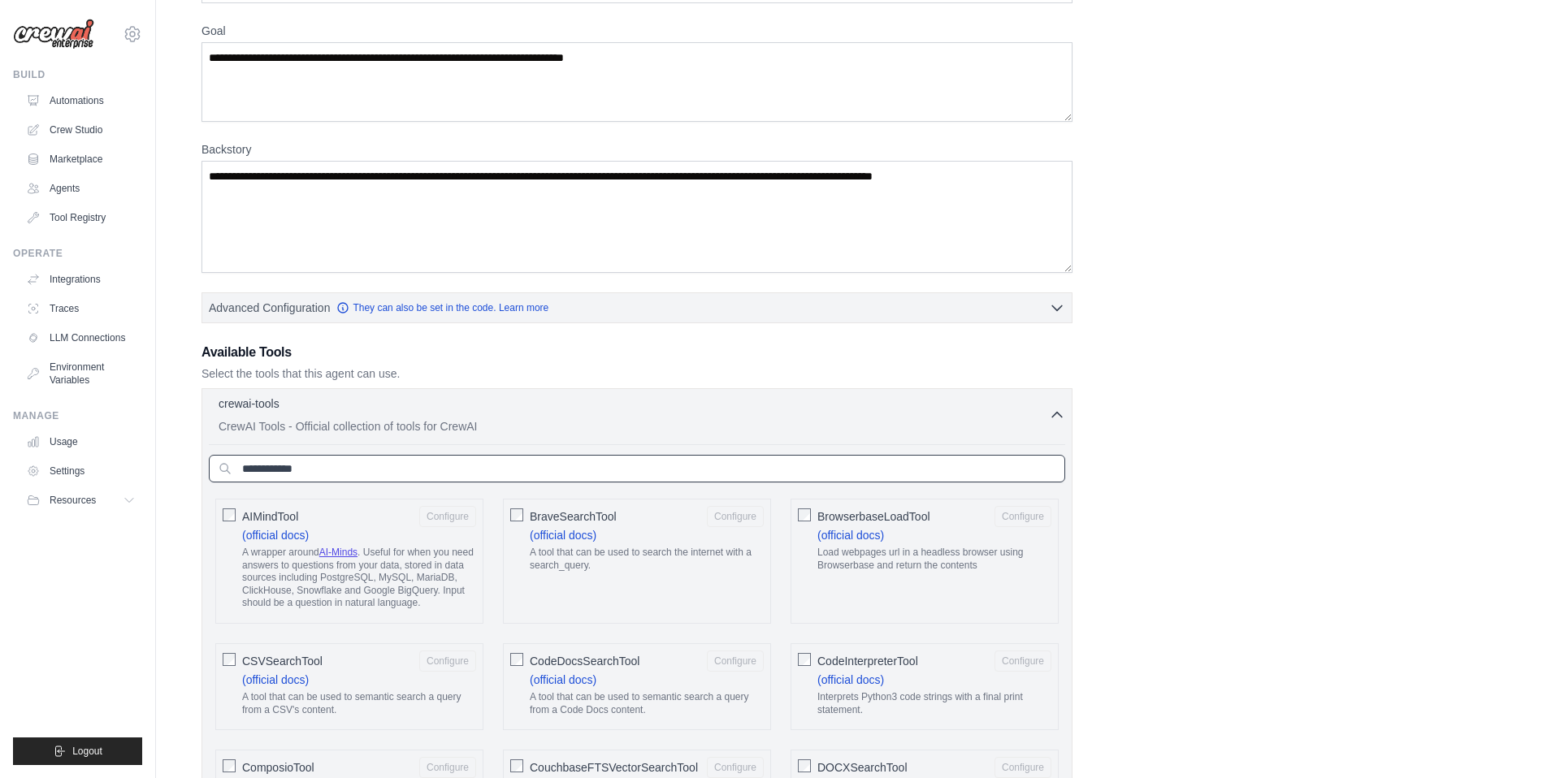
click at [498, 462] on input "text" at bounding box center [637, 469] width 856 height 28
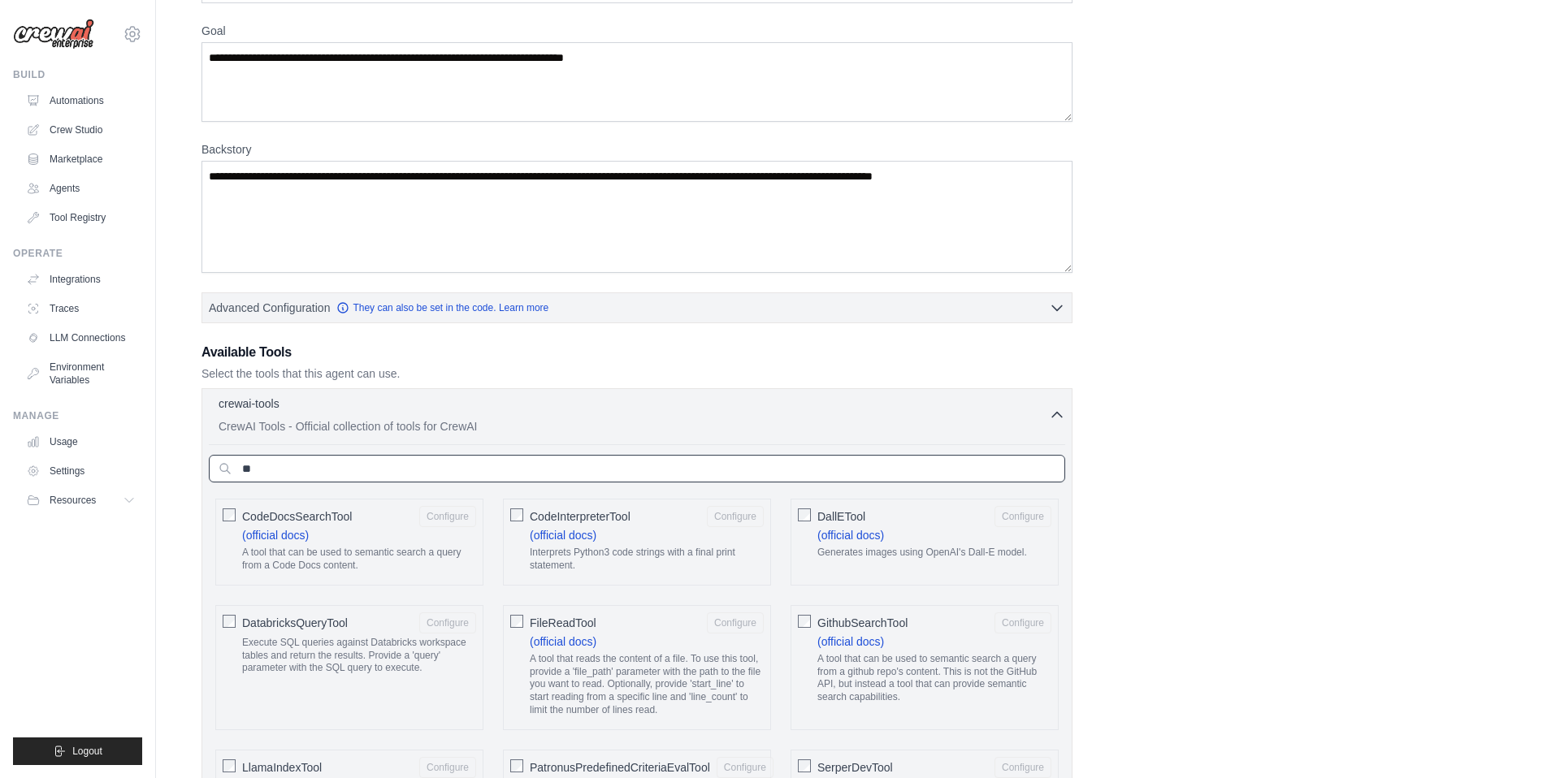
type input "*"
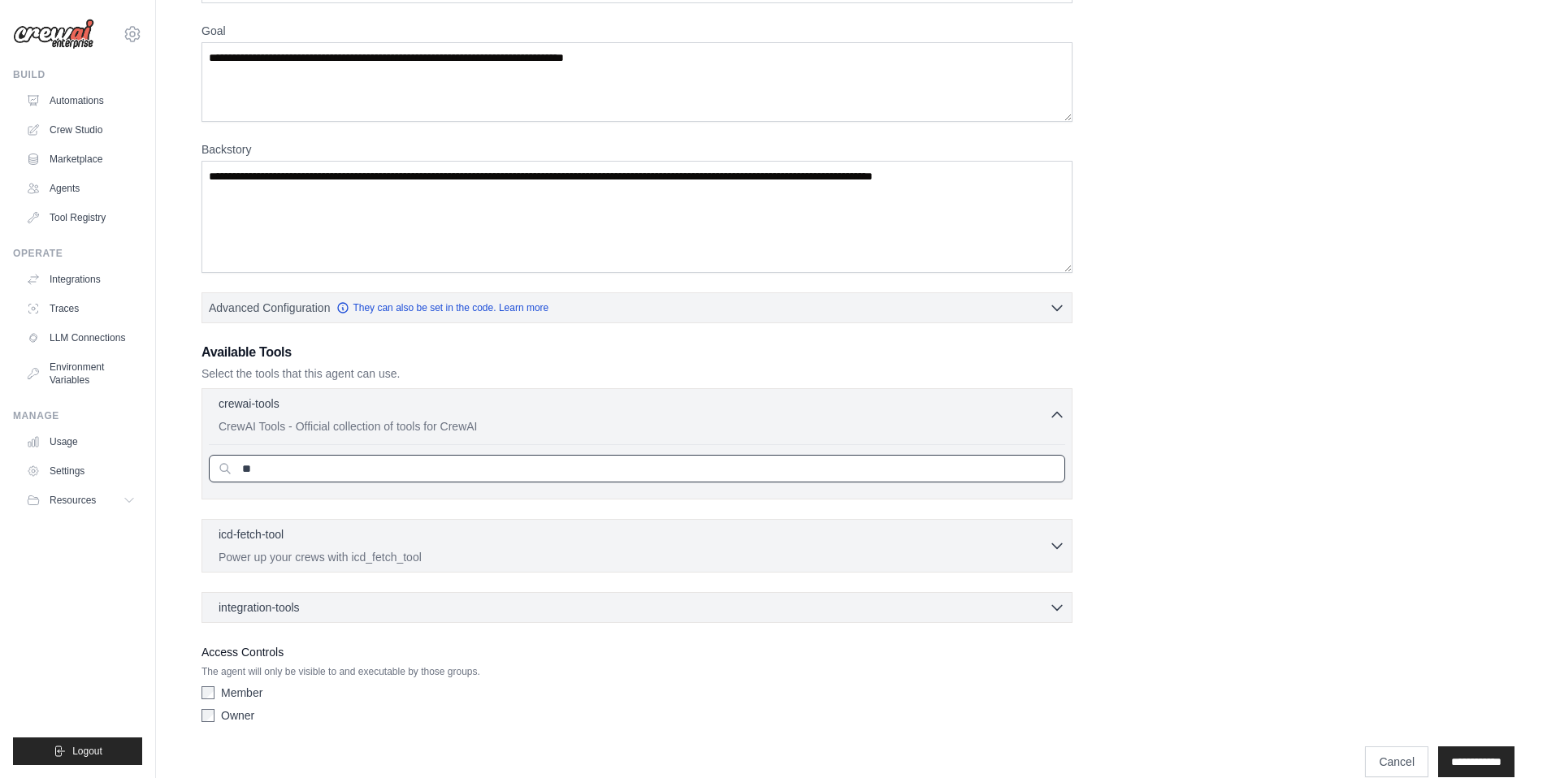
type input "*"
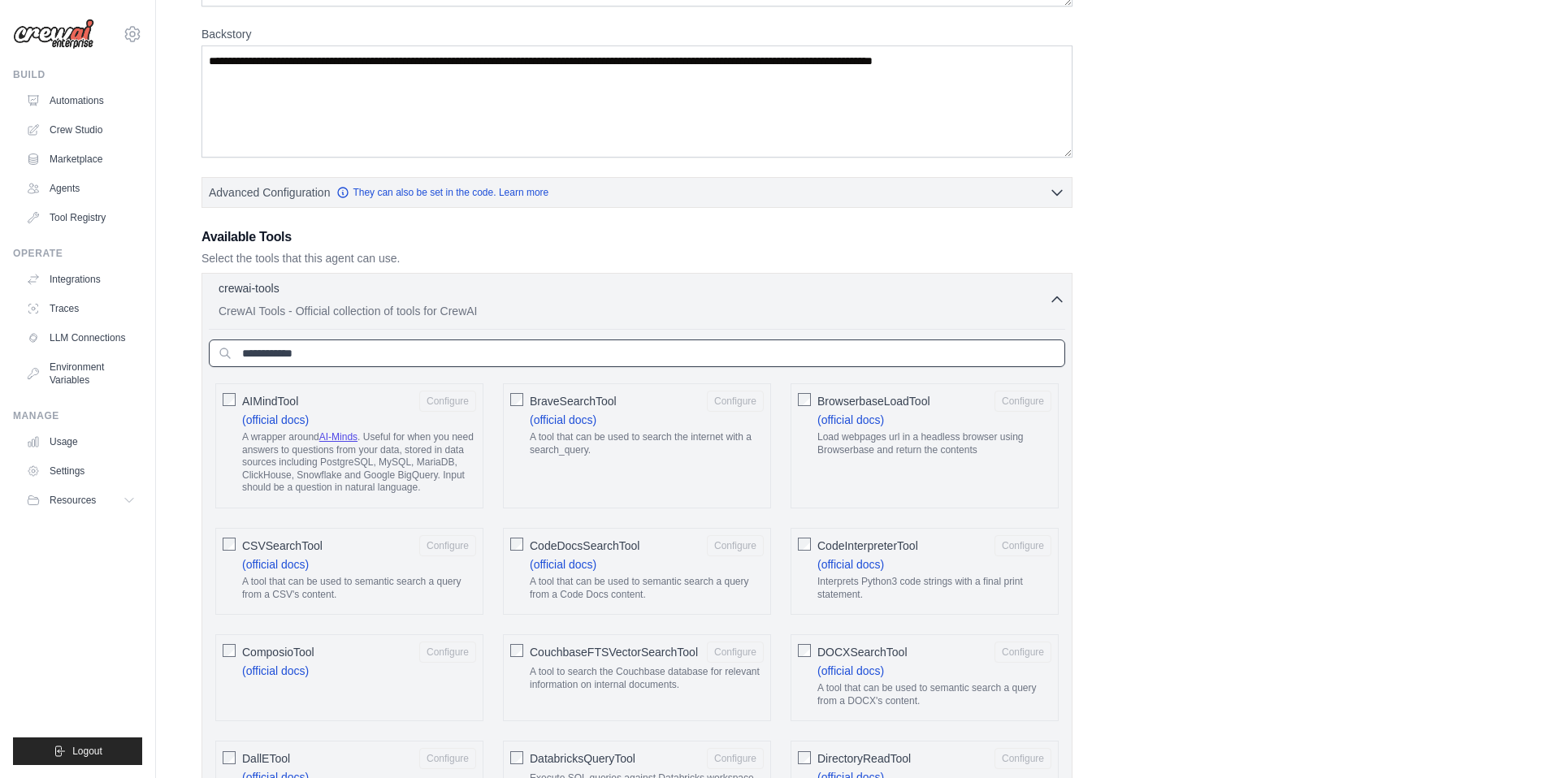
scroll to position [0, 0]
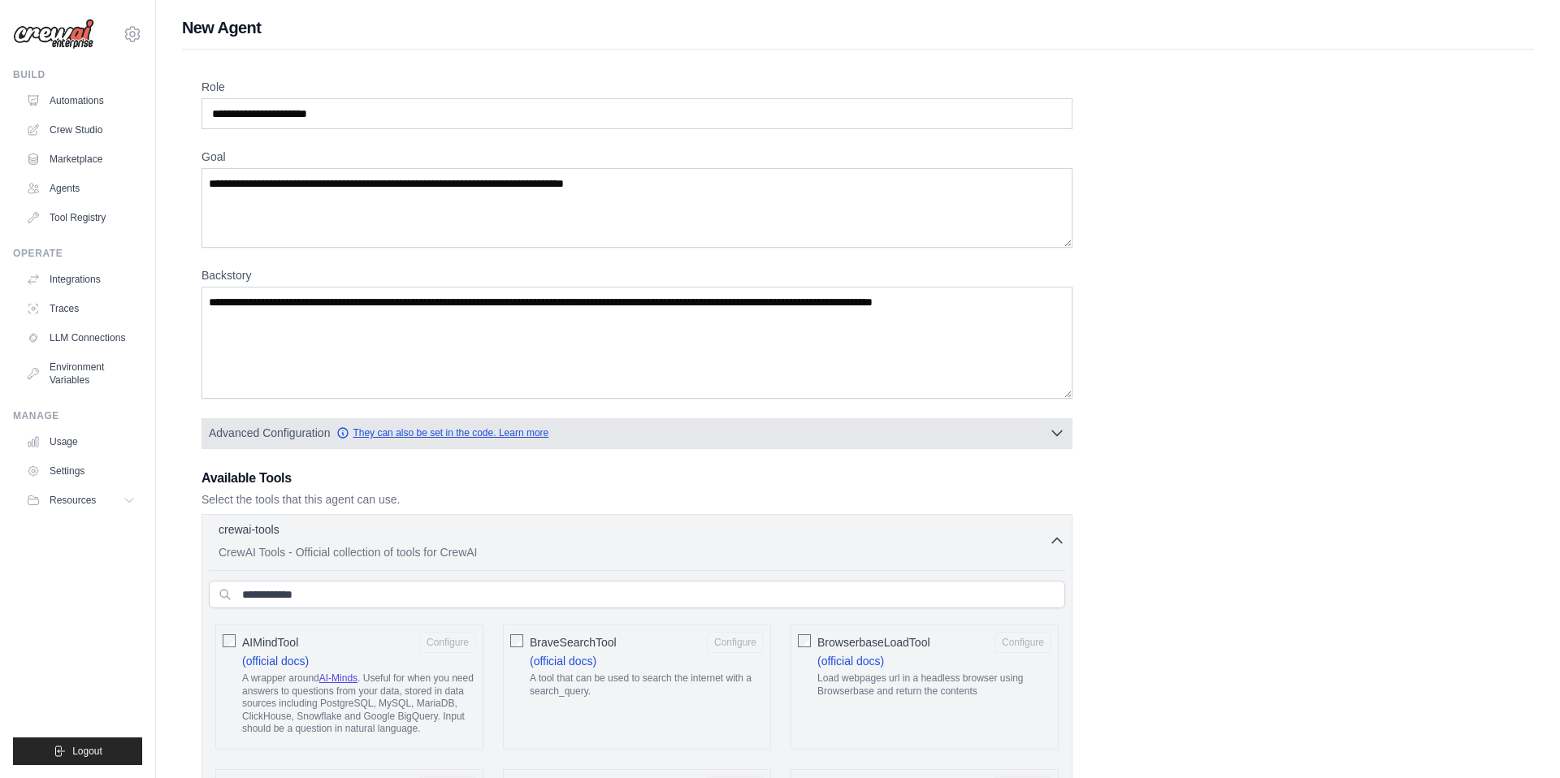
click at [492, 436] on link "They can also be set in the code. Learn more" at bounding box center [442, 433] width 212 height 13
